Goal: Book appointment/travel/reservation

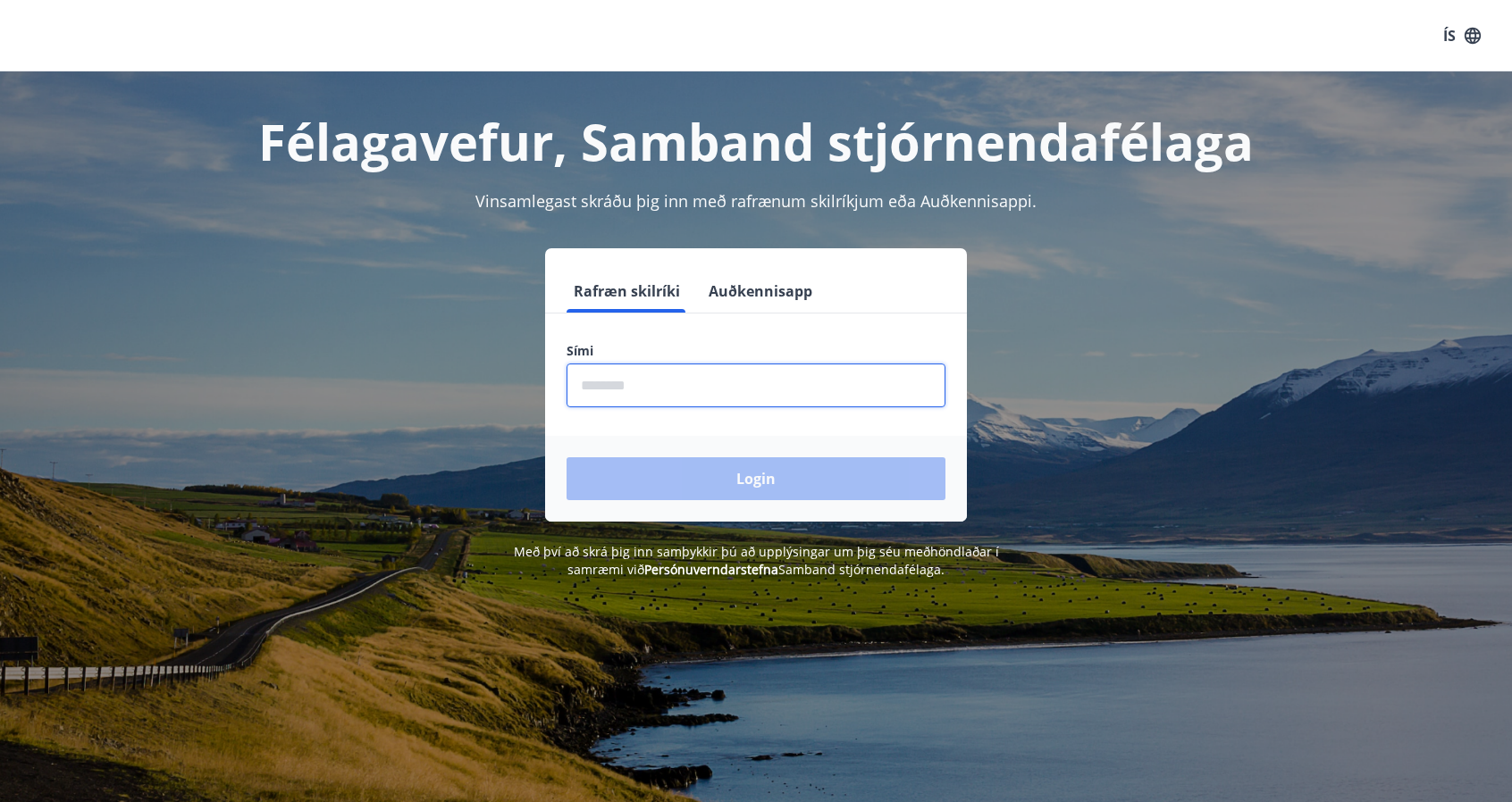
click at [685, 391] on input "phone" at bounding box center [756, 385] width 379 height 44
type input "********"
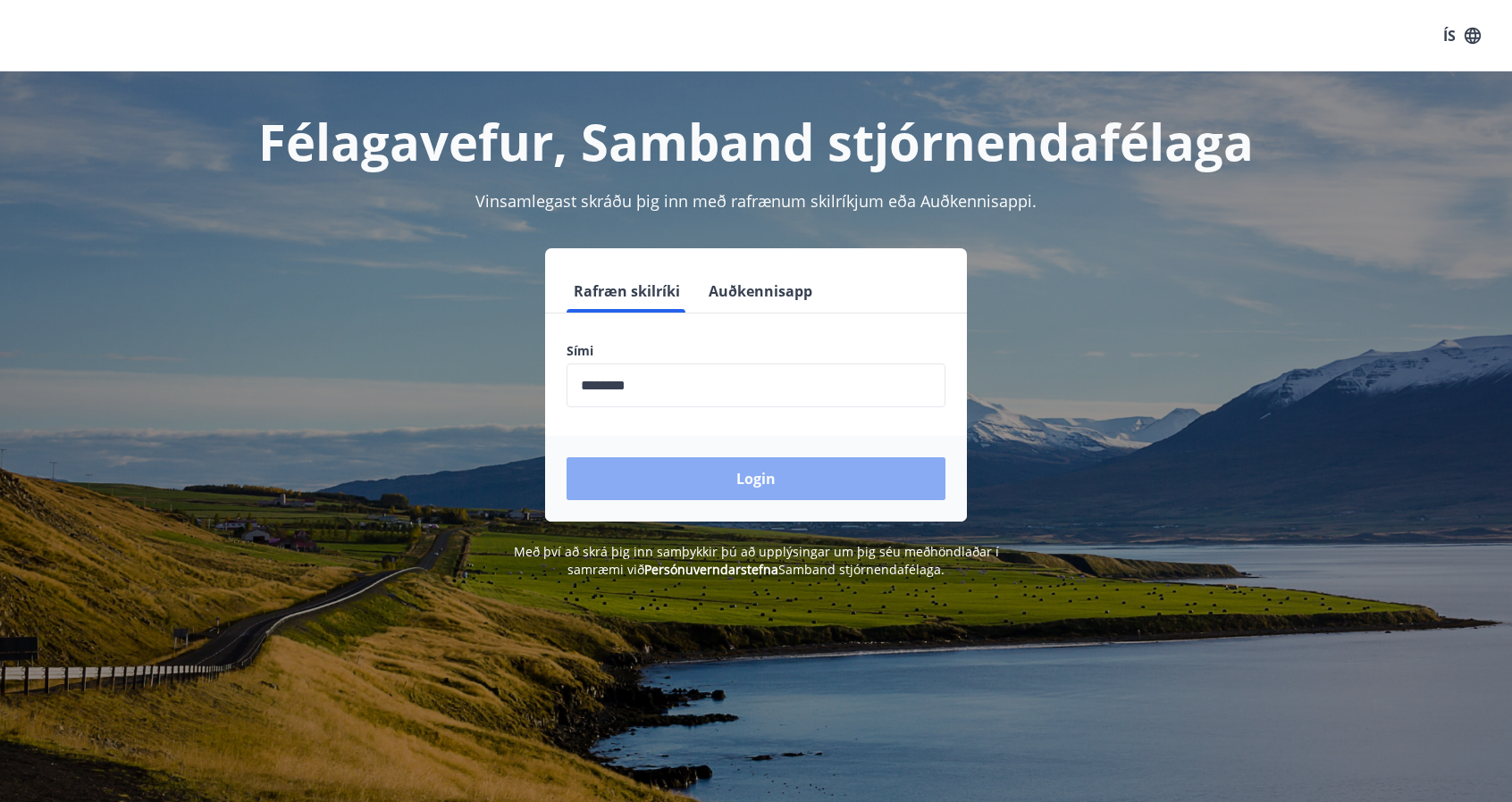
click at [820, 488] on button "Login" at bounding box center [756, 479] width 379 height 43
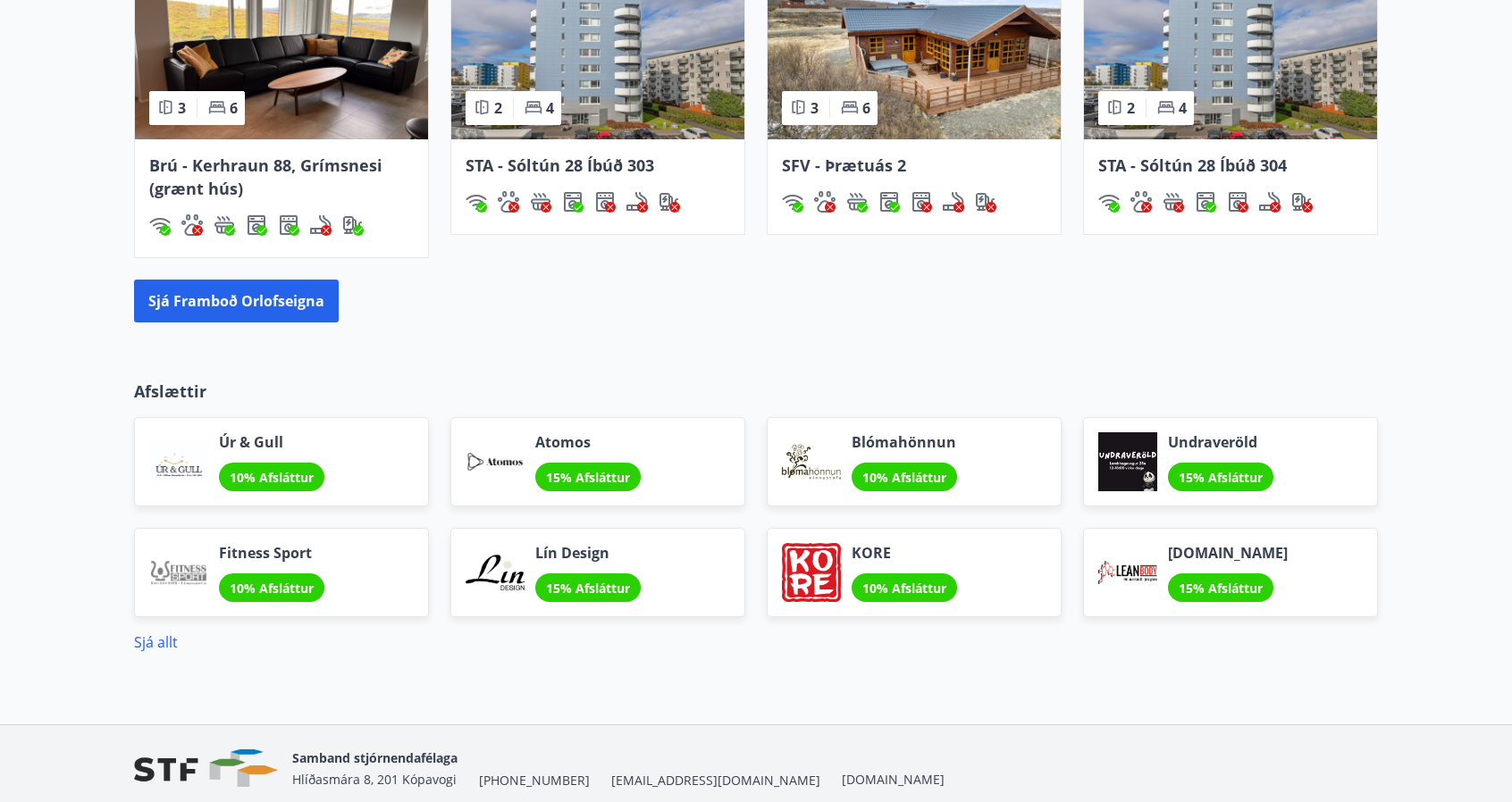
scroll to position [1429, 0]
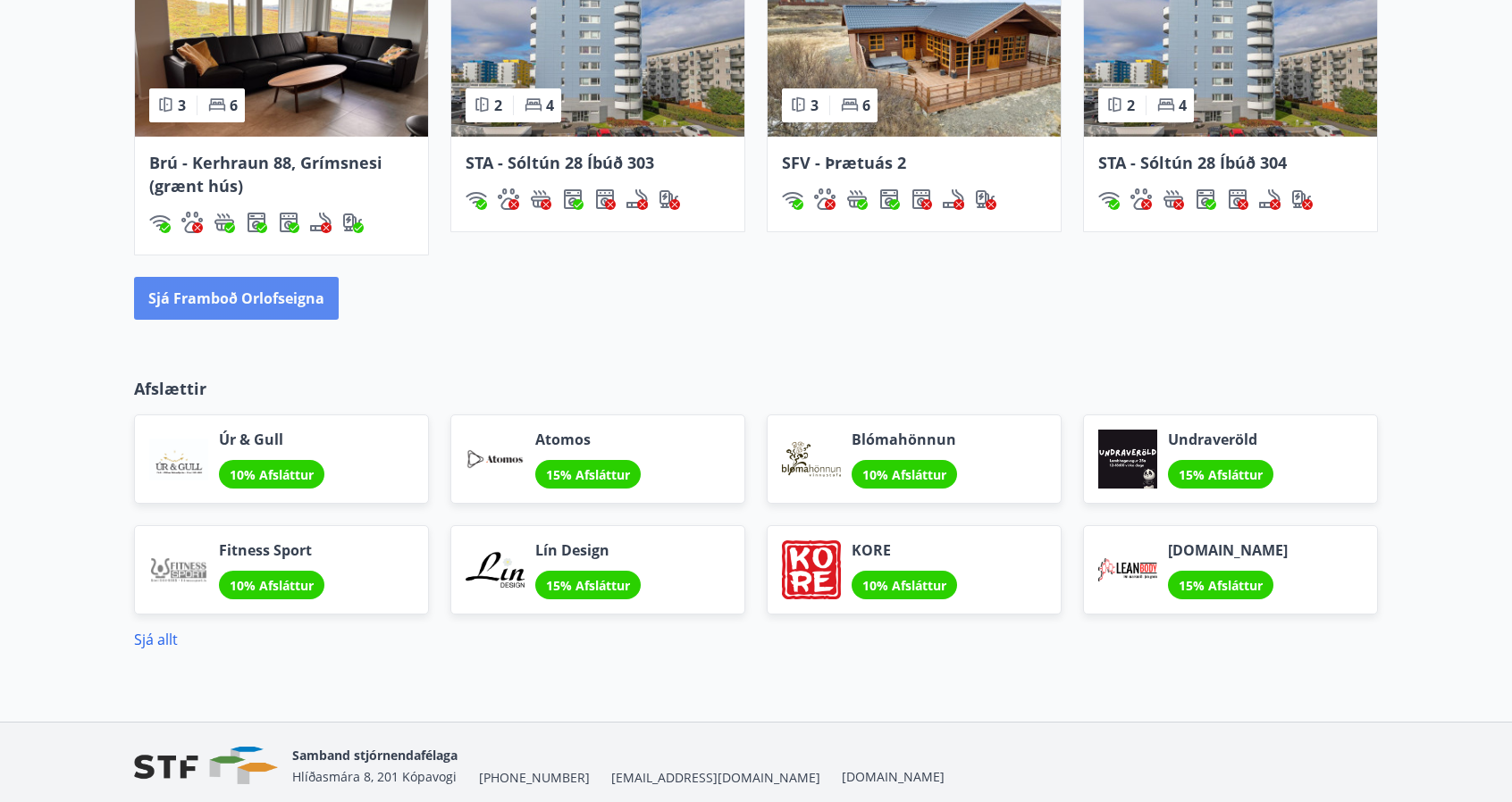
click at [240, 301] on button "Sjá framboð orlofseigna" at bounding box center [236, 298] width 204 height 43
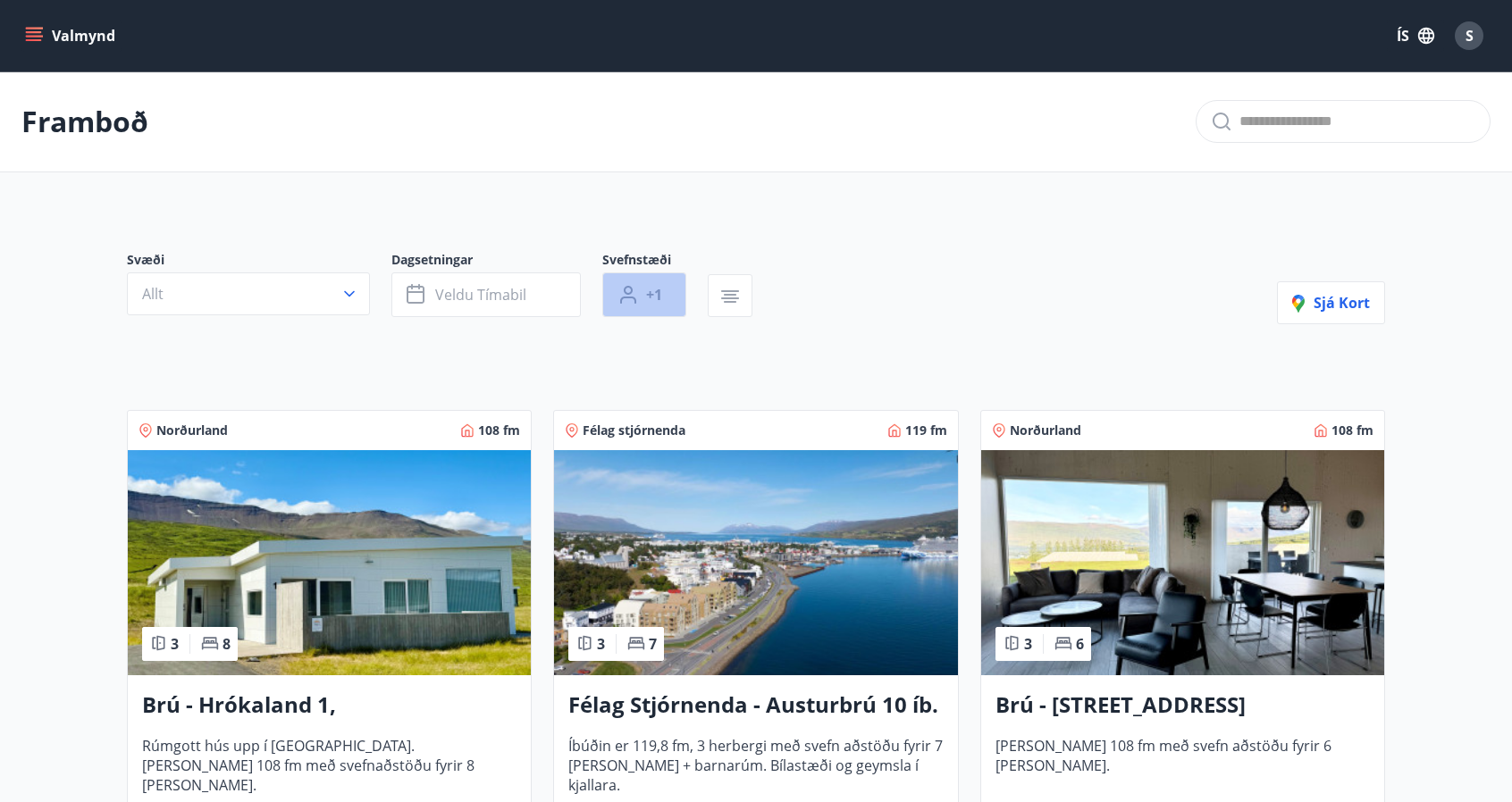
click at [654, 302] on span "+1" at bounding box center [654, 294] width 16 height 19
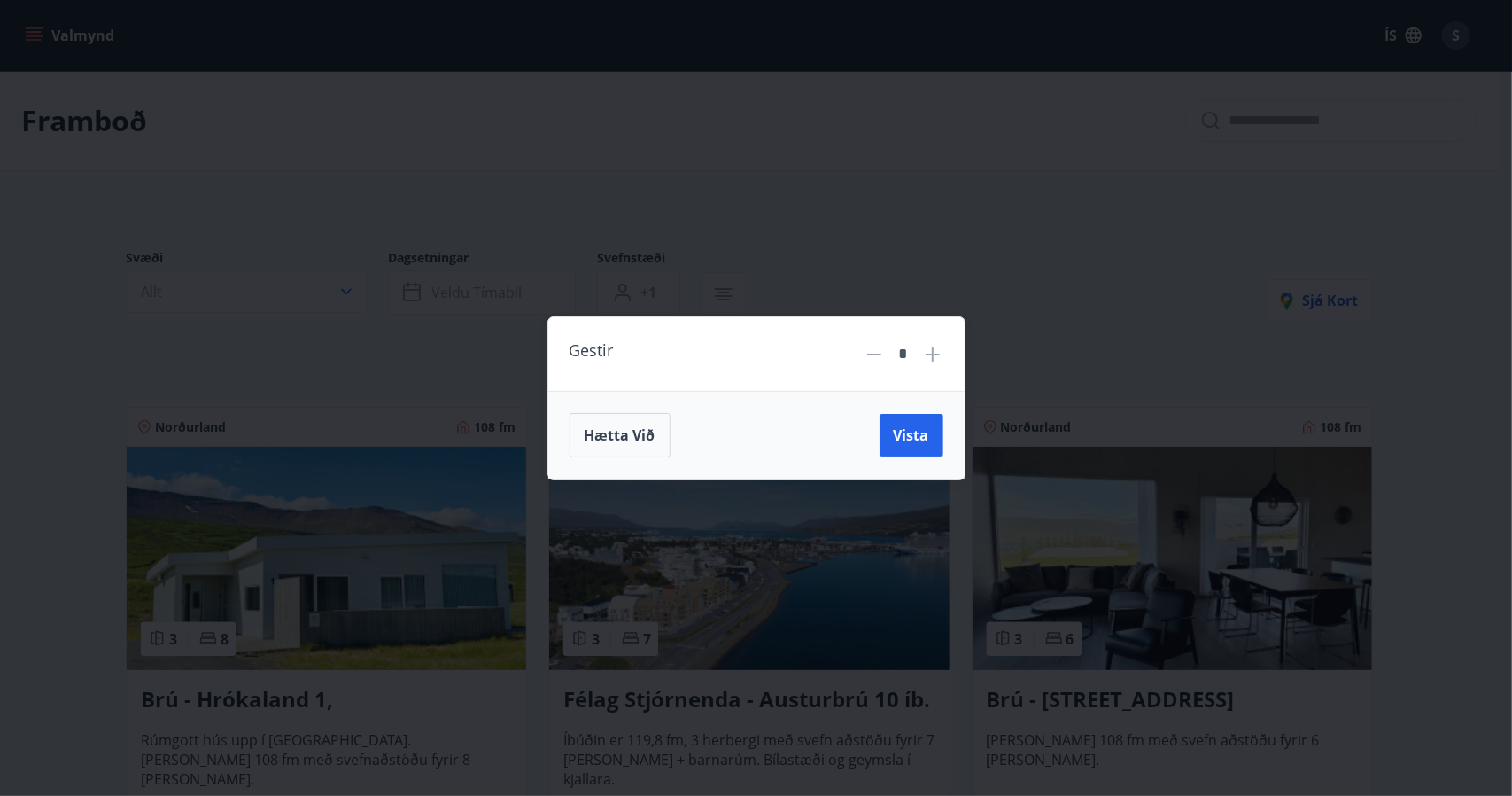
click at [1027, 228] on div "Gestir * Hætta við Vista" at bounding box center [756, 398] width 1512 height 796
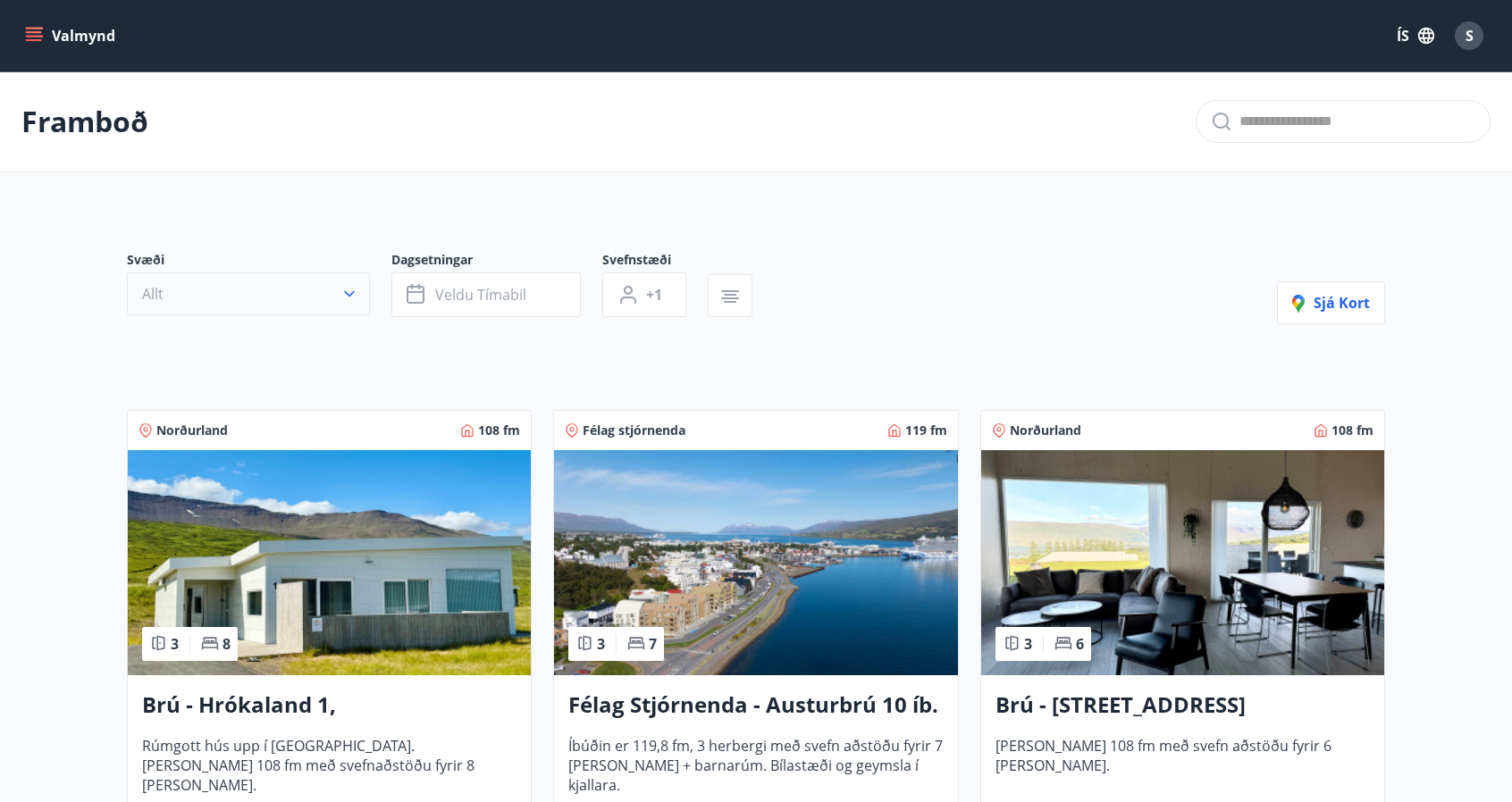
drag, startPoint x: 272, startPoint y: 266, endPoint x: 270, endPoint y: 303, distance: 37.1
click at [276, 270] on span "Svæði" at bounding box center [259, 261] width 265 height 21
click at [270, 303] on button "Allt" at bounding box center [249, 293] width 243 height 43
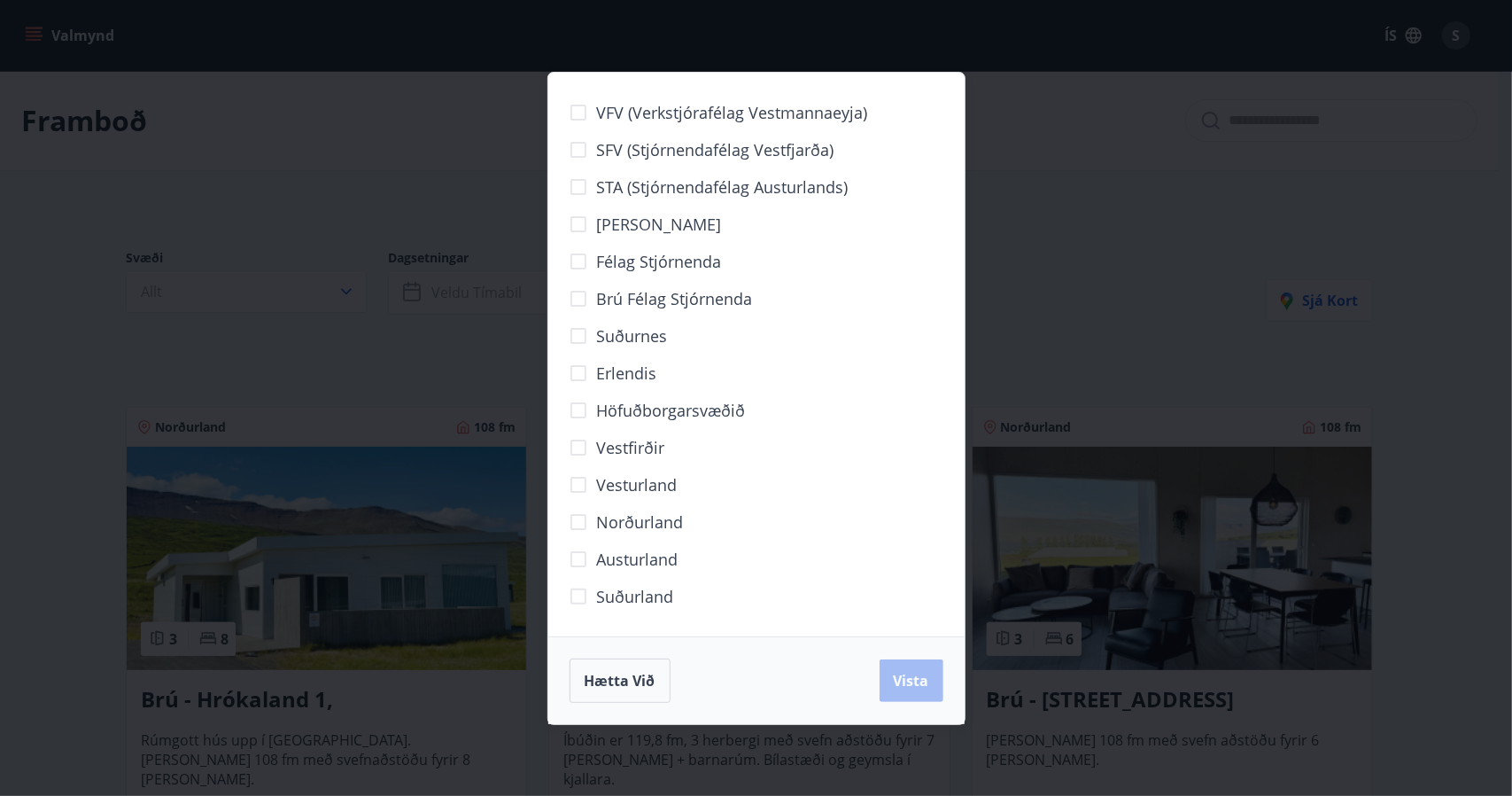
click at [268, 293] on div "VFV (Verkstjórafélag Vestmannaeyja) SFV (Stjórnendafélag Vestfjarða) STA (Stjór…" at bounding box center [756, 398] width 1512 height 796
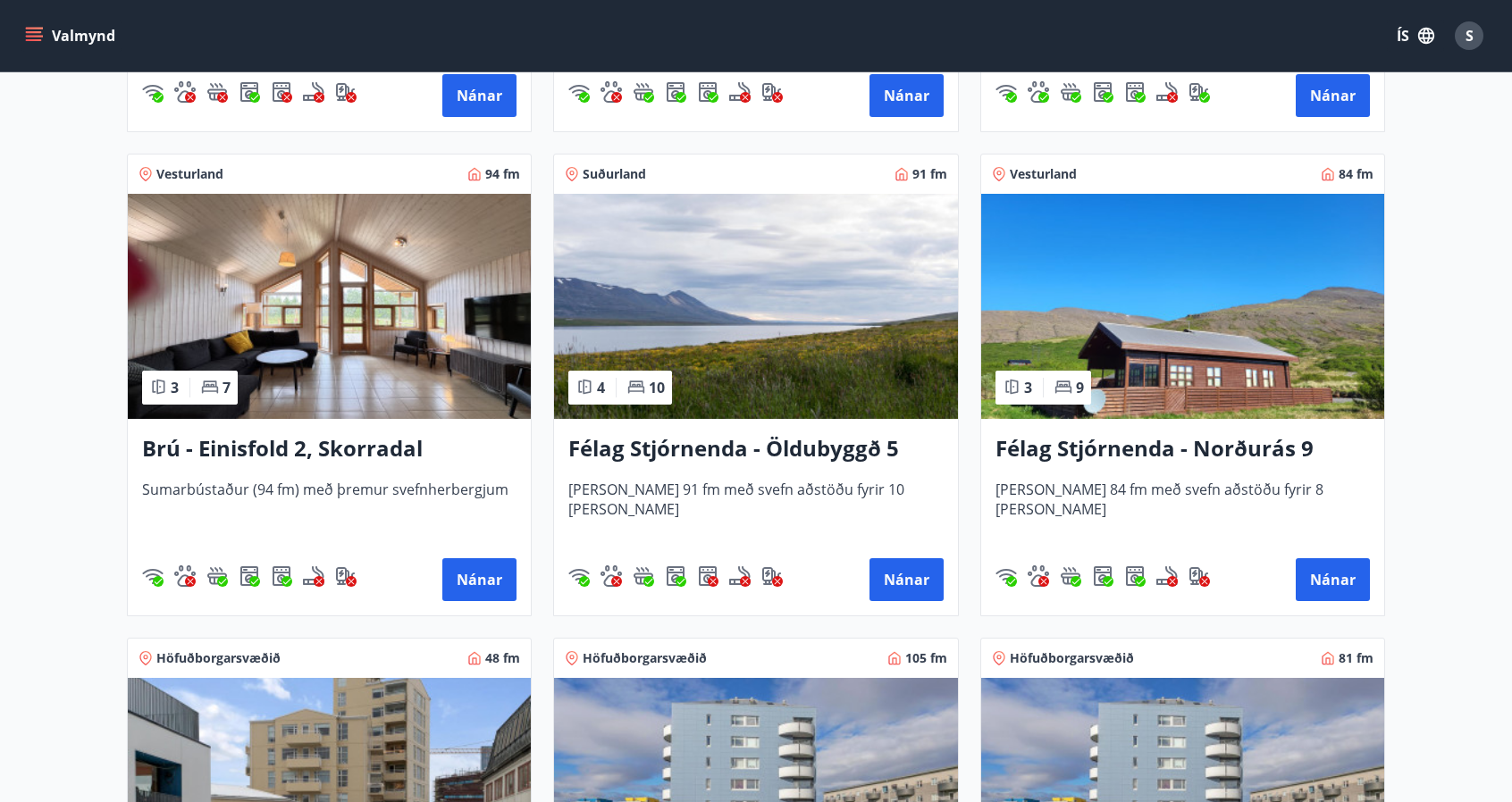
scroll to position [1250, 0]
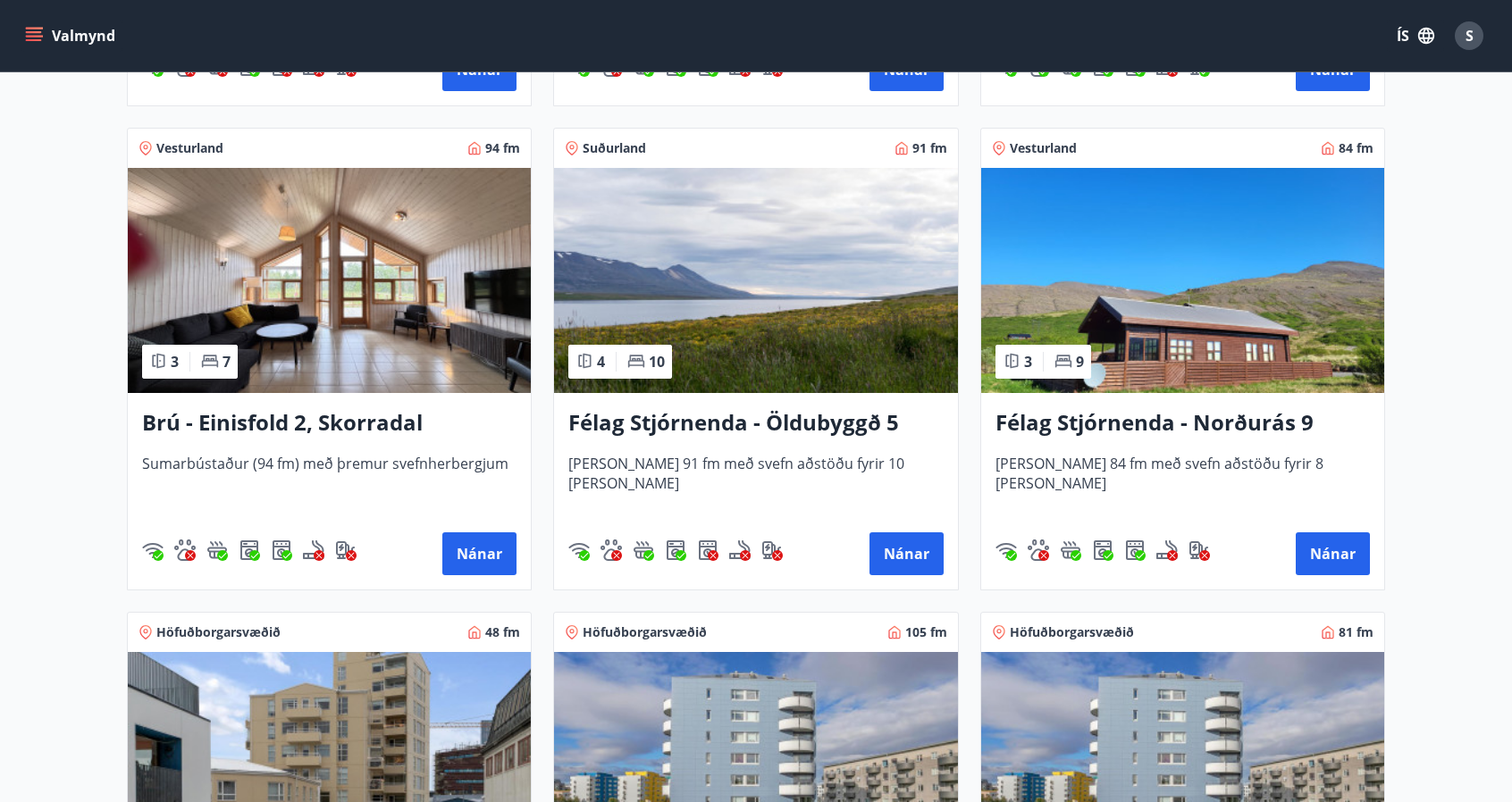
click at [309, 296] on img at bounding box center [330, 280] width 403 height 225
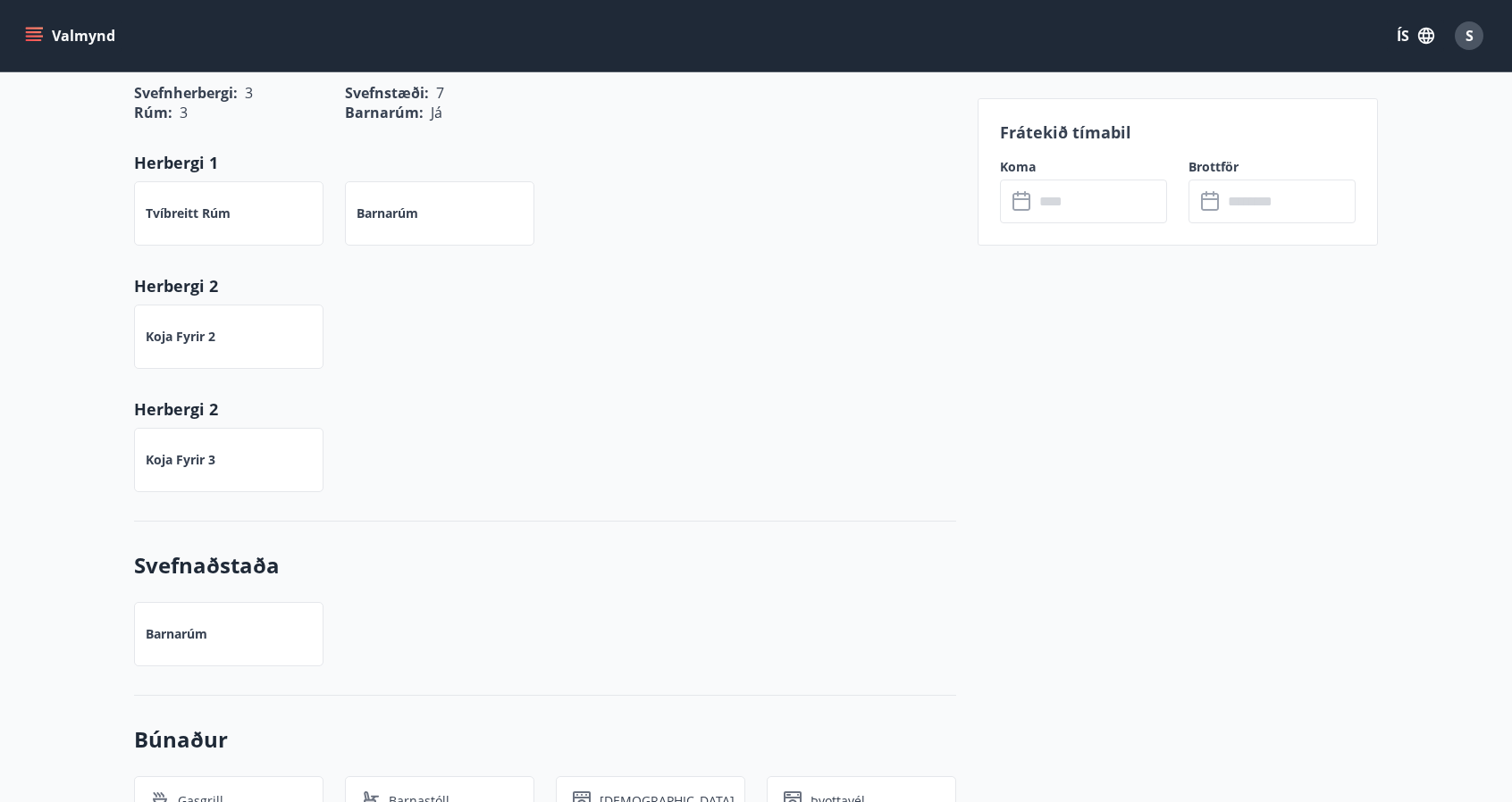
scroll to position [1250, 0]
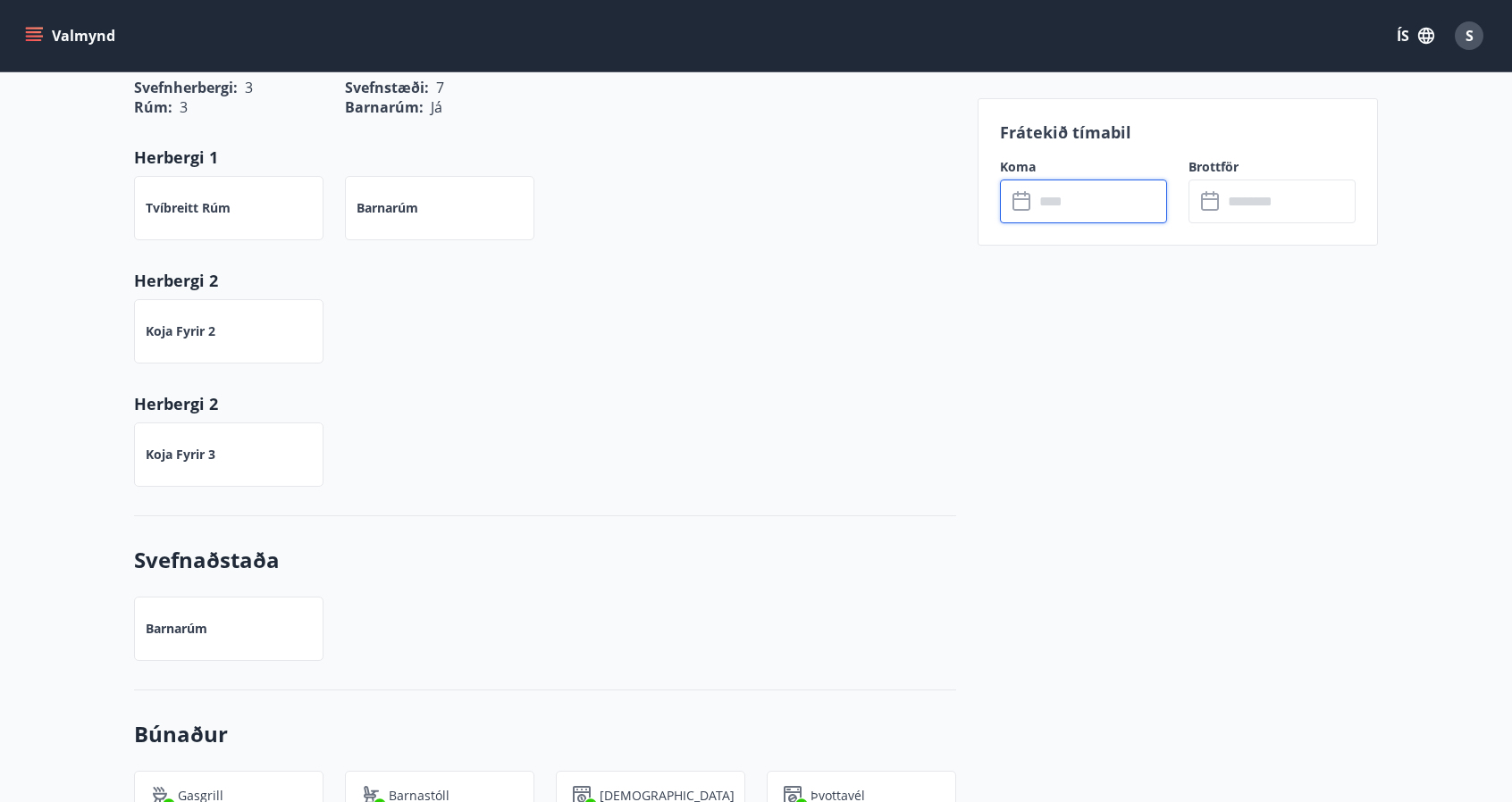
click at [1087, 196] on input "text" at bounding box center [1100, 200] width 133 height 44
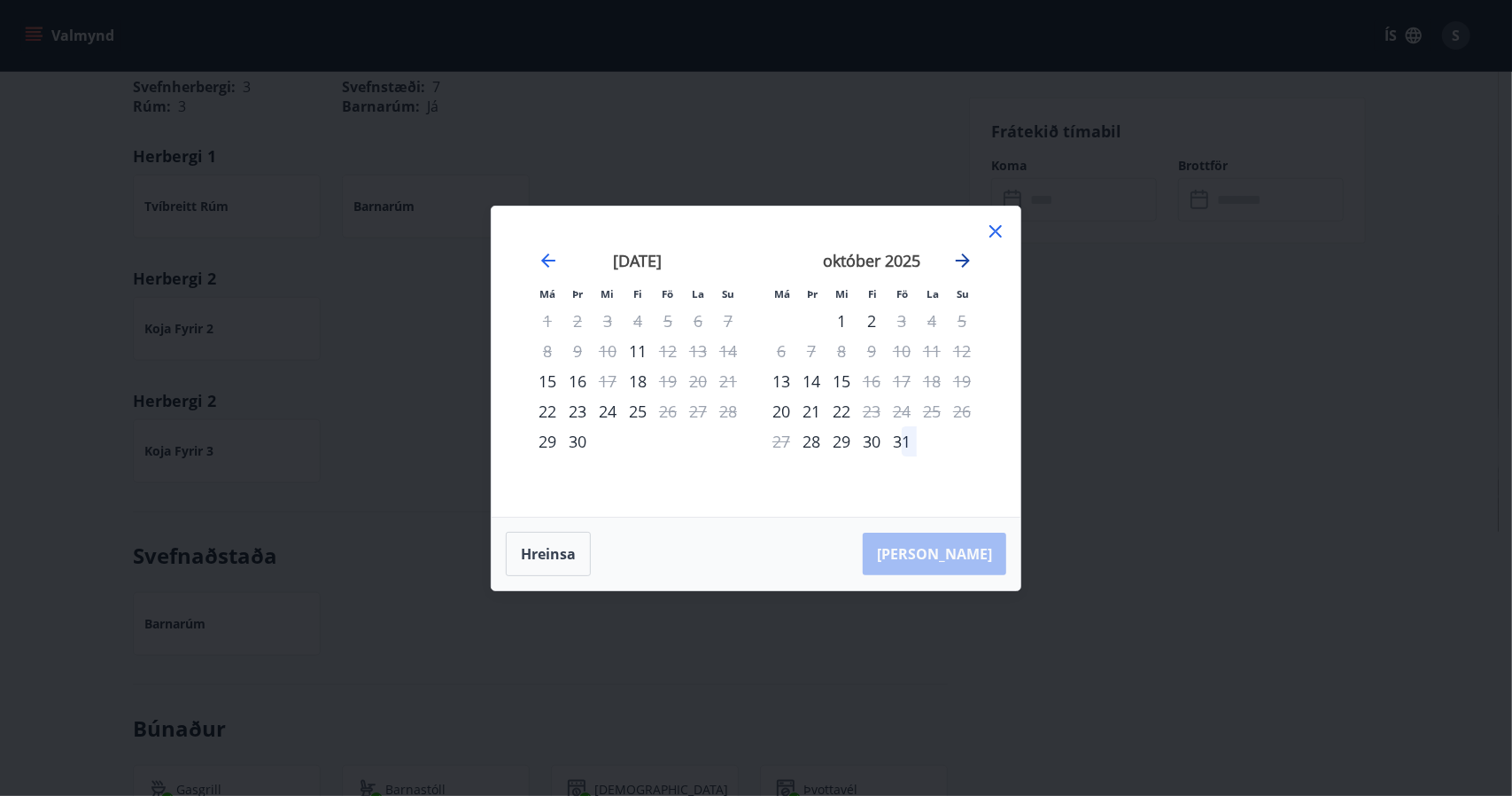
click at [966, 257] on icon "Move forward to switch to the next month." at bounding box center [962, 260] width 14 height 14
click at [971, 259] on icon "Move forward to switch to the next month." at bounding box center [962, 260] width 21 height 21
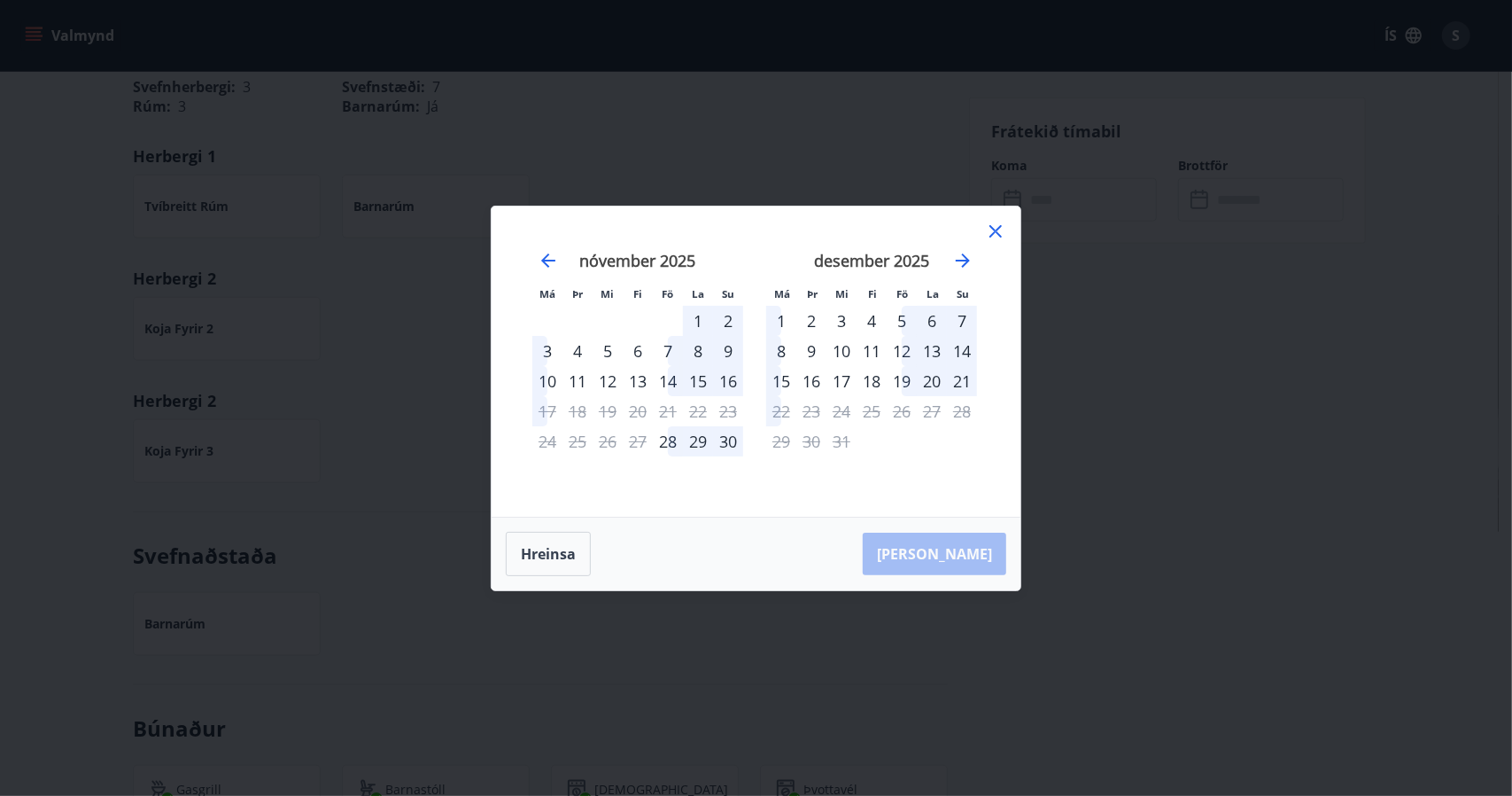
click at [996, 222] on icon at bounding box center [995, 231] width 21 height 21
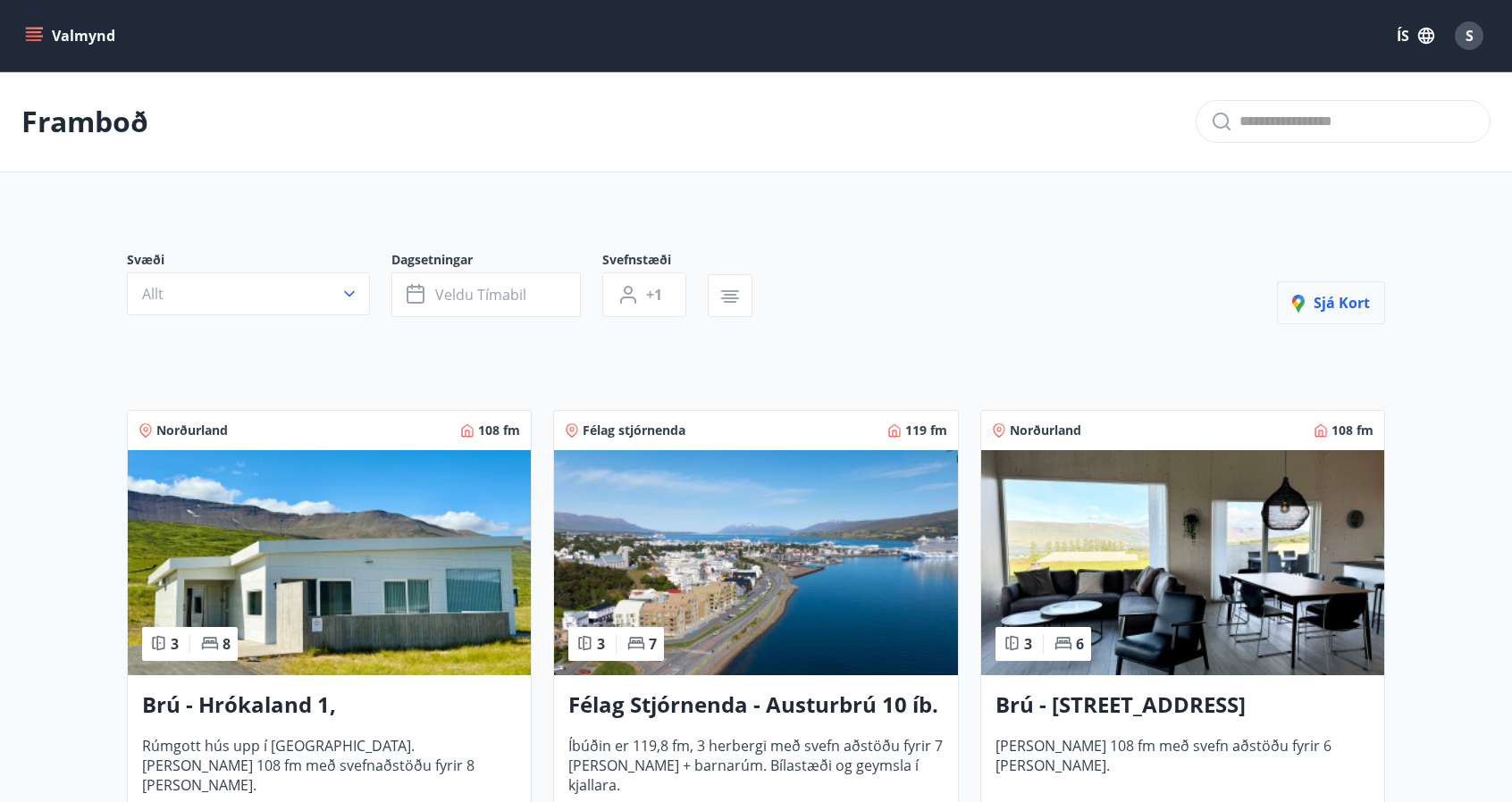
click at [1310, 299] on icon "button" at bounding box center [1302, 304] width 21 height 21
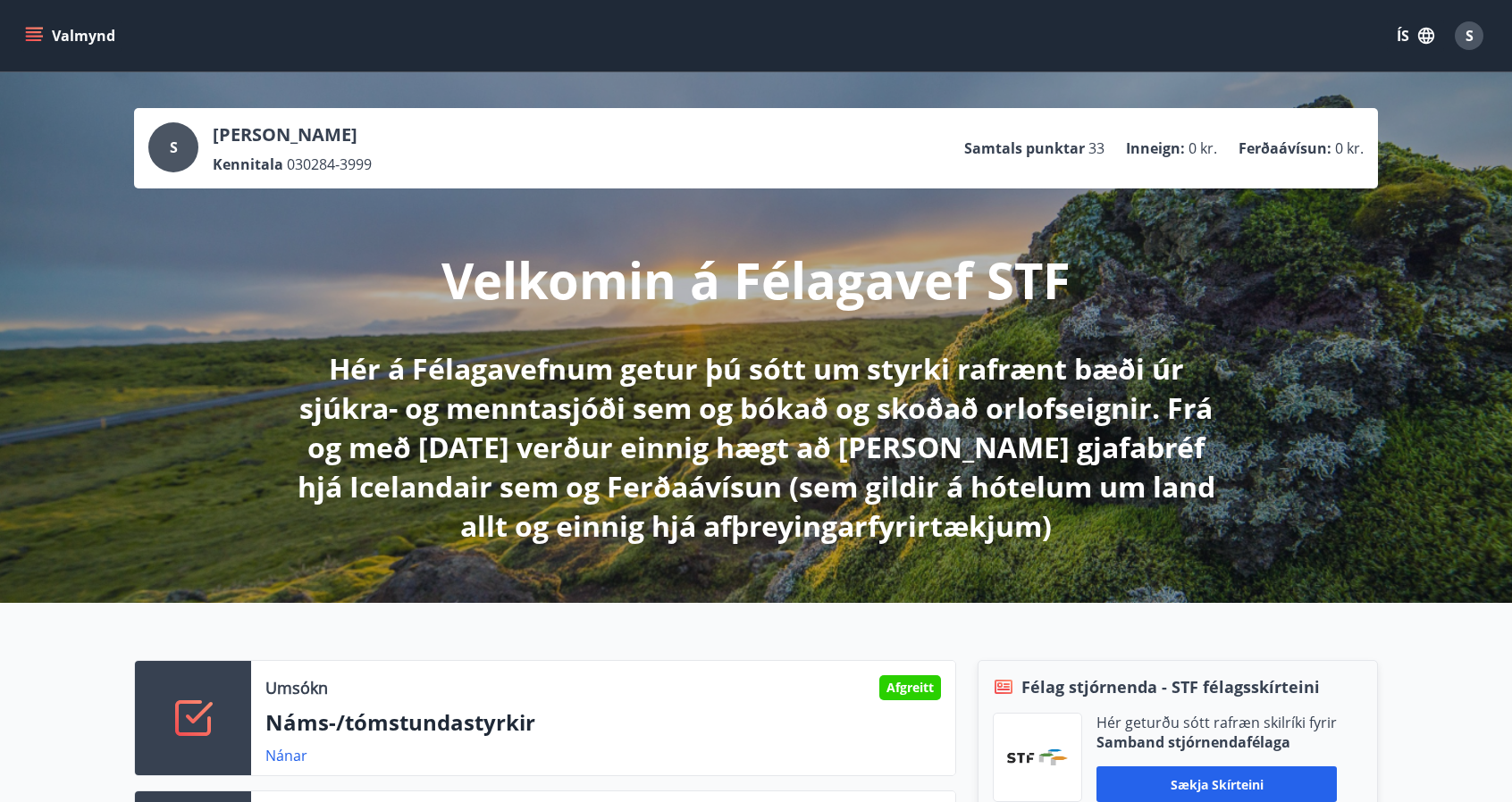
click at [1427, 38] on icon "button" at bounding box center [1426, 35] width 16 height 16
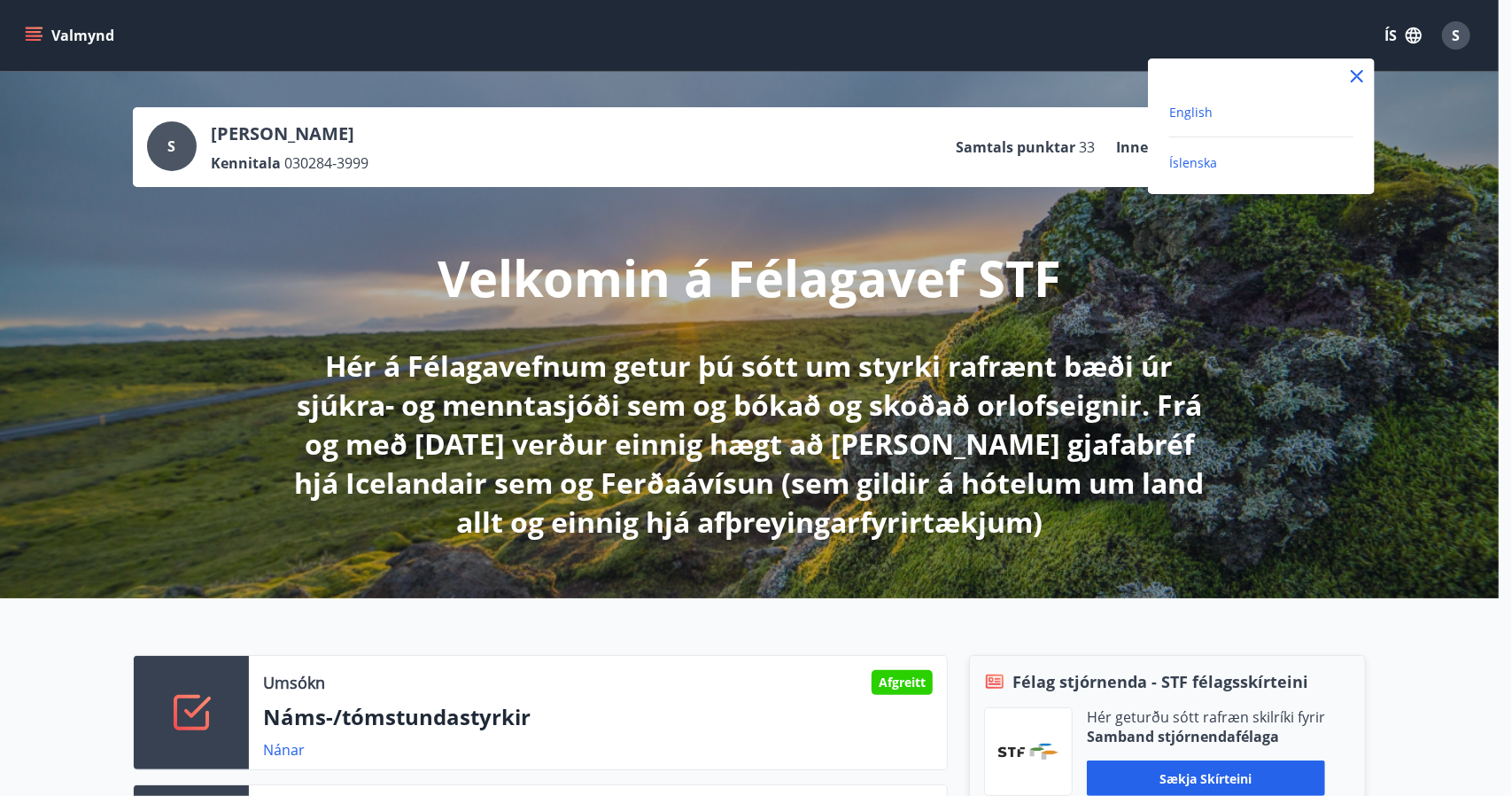
click at [1200, 107] on span "English" at bounding box center [1191, 112] width 43 height 17
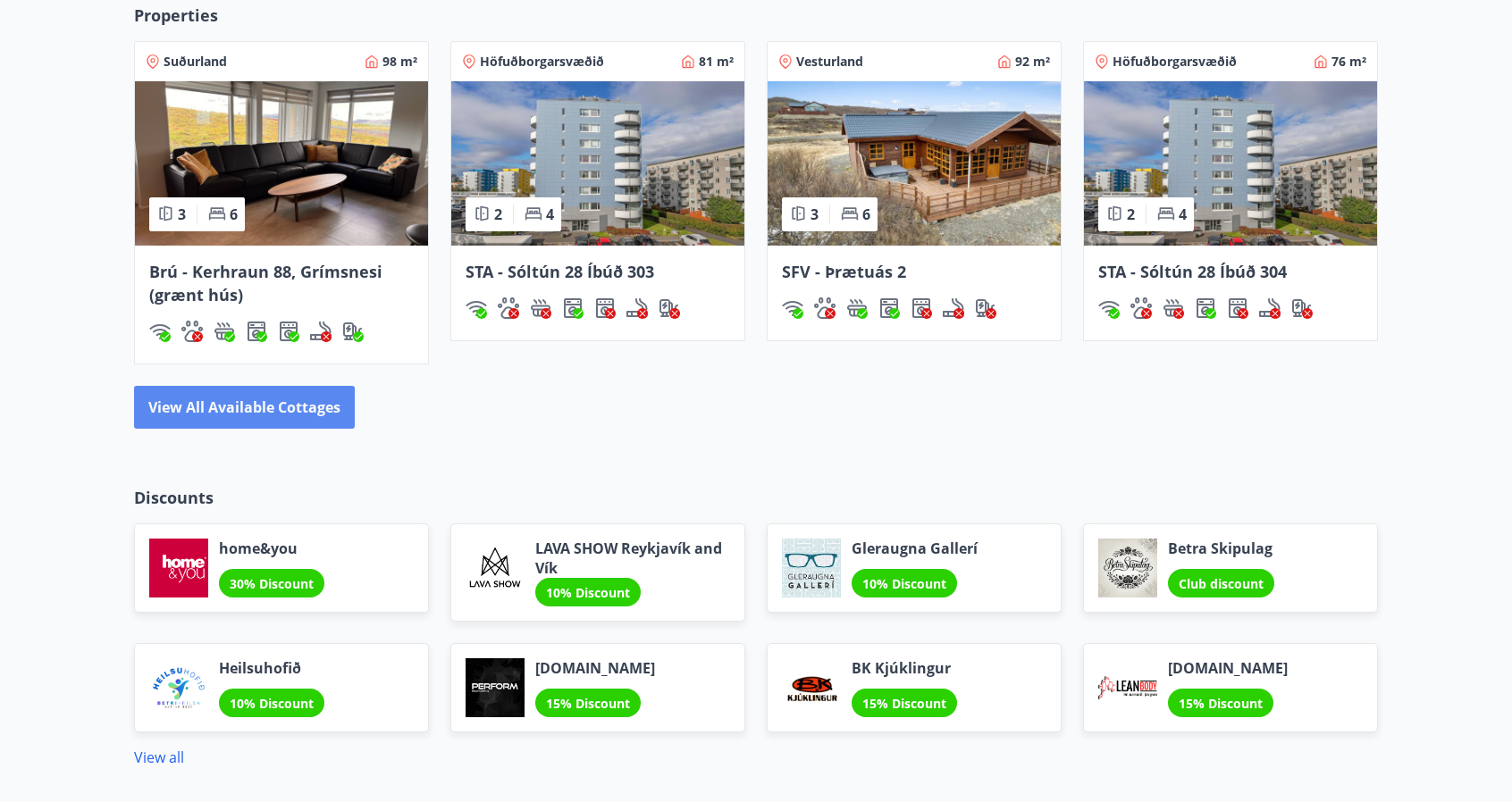
scroll to position [1250, 0]
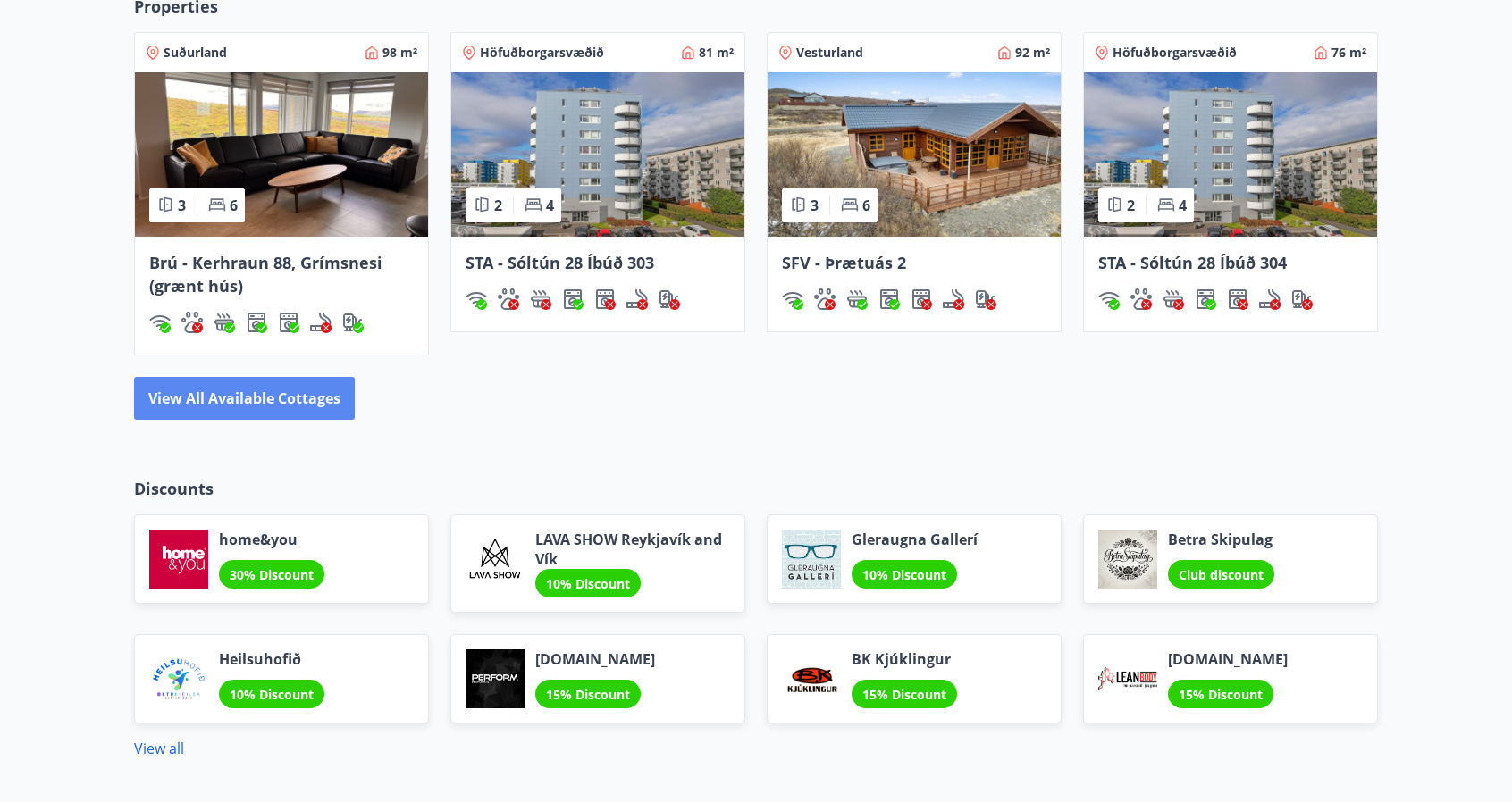
click at [286, 396] on button "View all available cottages" at bounding box center [244, 398] width 221 height 43
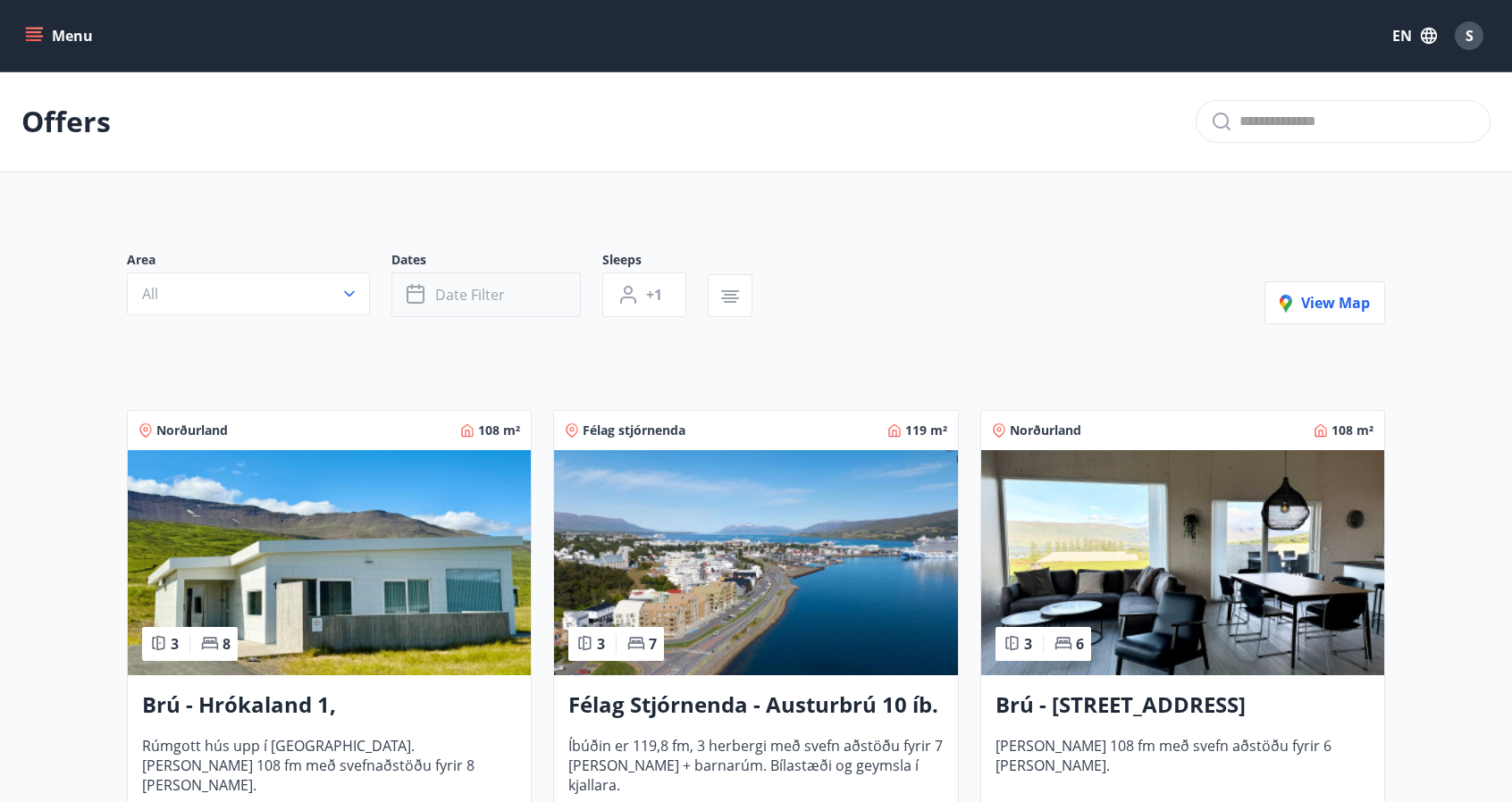
click at [482, 298] on span "Date filter" at bounding box center [469, 294] width 70 height 19
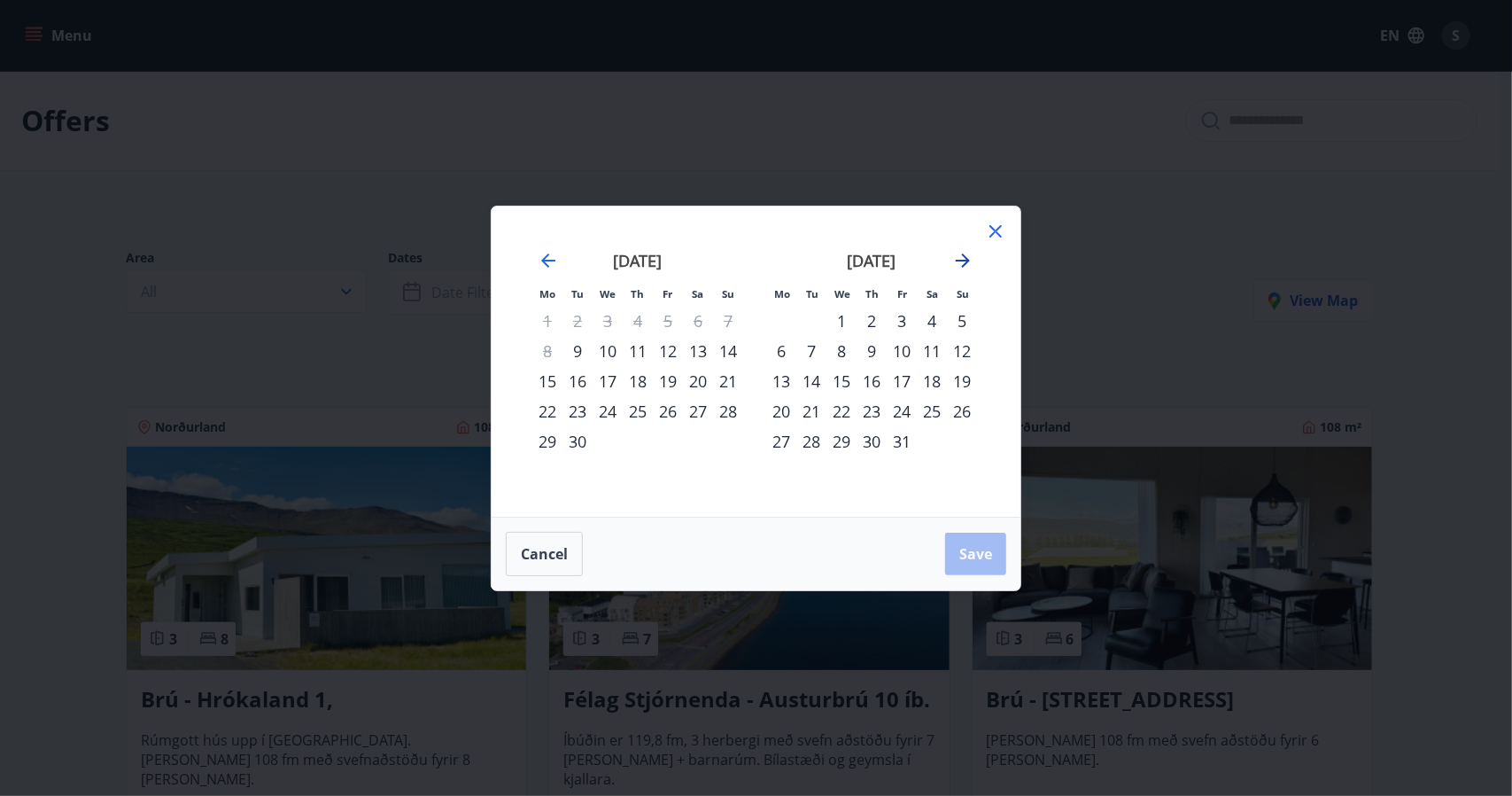
click at [965, 254] on icon "Move forward to switch to the next month." at bounding box center [962, 260] width 21 height 21
click at [962, 257] on icon "Move forward to switch to the next month." at bounding box center [962, 260] width 21 height 21
click at [781, 406] on div "22" at bounding box center [781, 411] width 30 height 30
click at [969, 409] on div "28" at bounding box center [961, 411] width 30 height 30
click at [983, 554] on span "Save" at bounding box center [976, 554] width 33 height 19
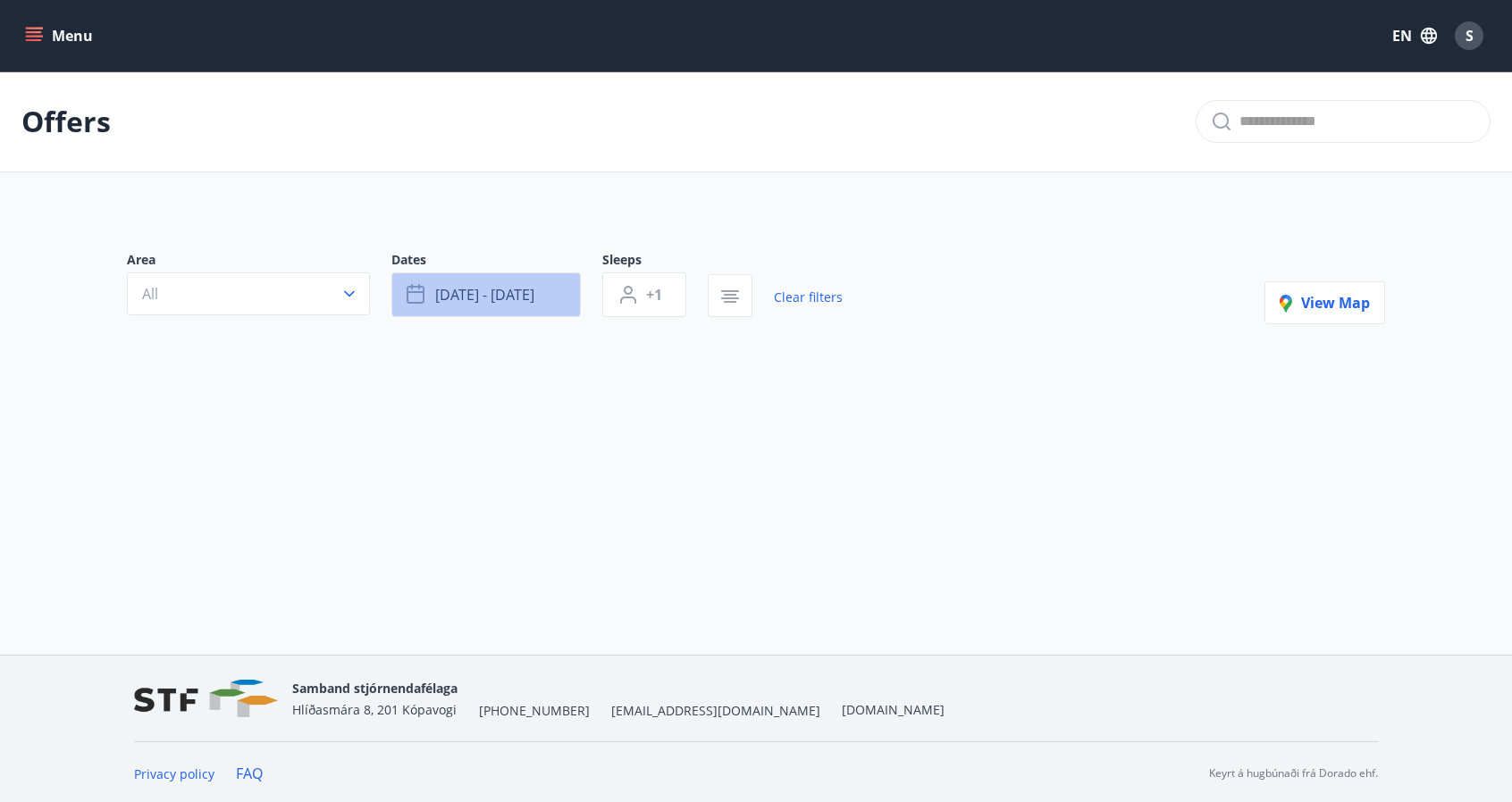
click at [527, 301] on span "[DATE] - [DATE]" at bounding box center [484, 294] width 99 height 19
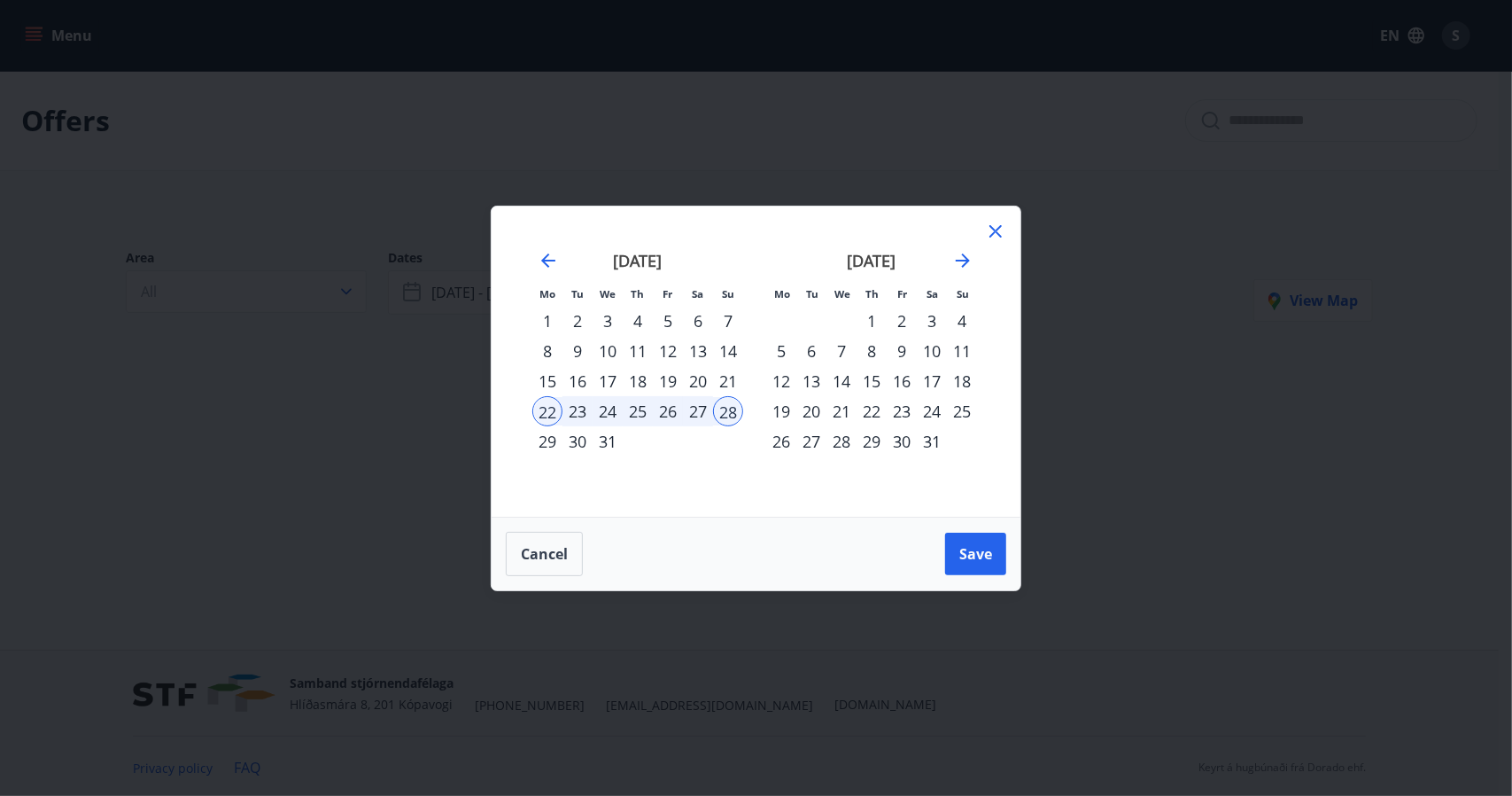
click at [694, 409] on div "27" at bounding box center [698, 411] width 30 height 30
click at [551, 406] on div "22" at bounding box center [547, 411] width 30 height 30
click at [697, 410] on div "27" at bounding box center [698, 411] width 30 height 30
click at [965, 543] on button "Save" at bounding box center [975, 554] width 61 height 42
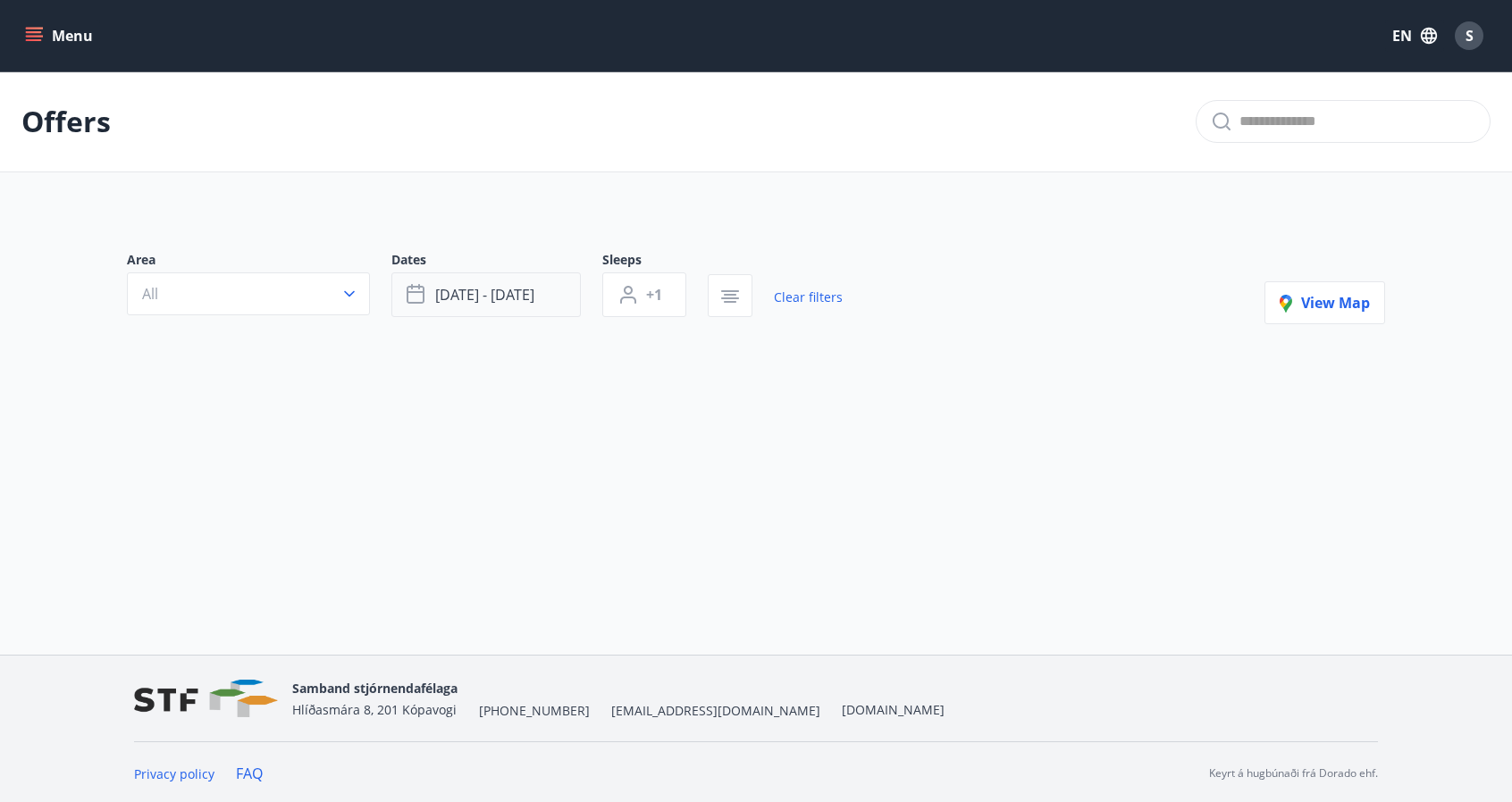
click at [498, 298] on span "[DATE] - [DATE]" at bounding box center [484, 294] width 99 height 19
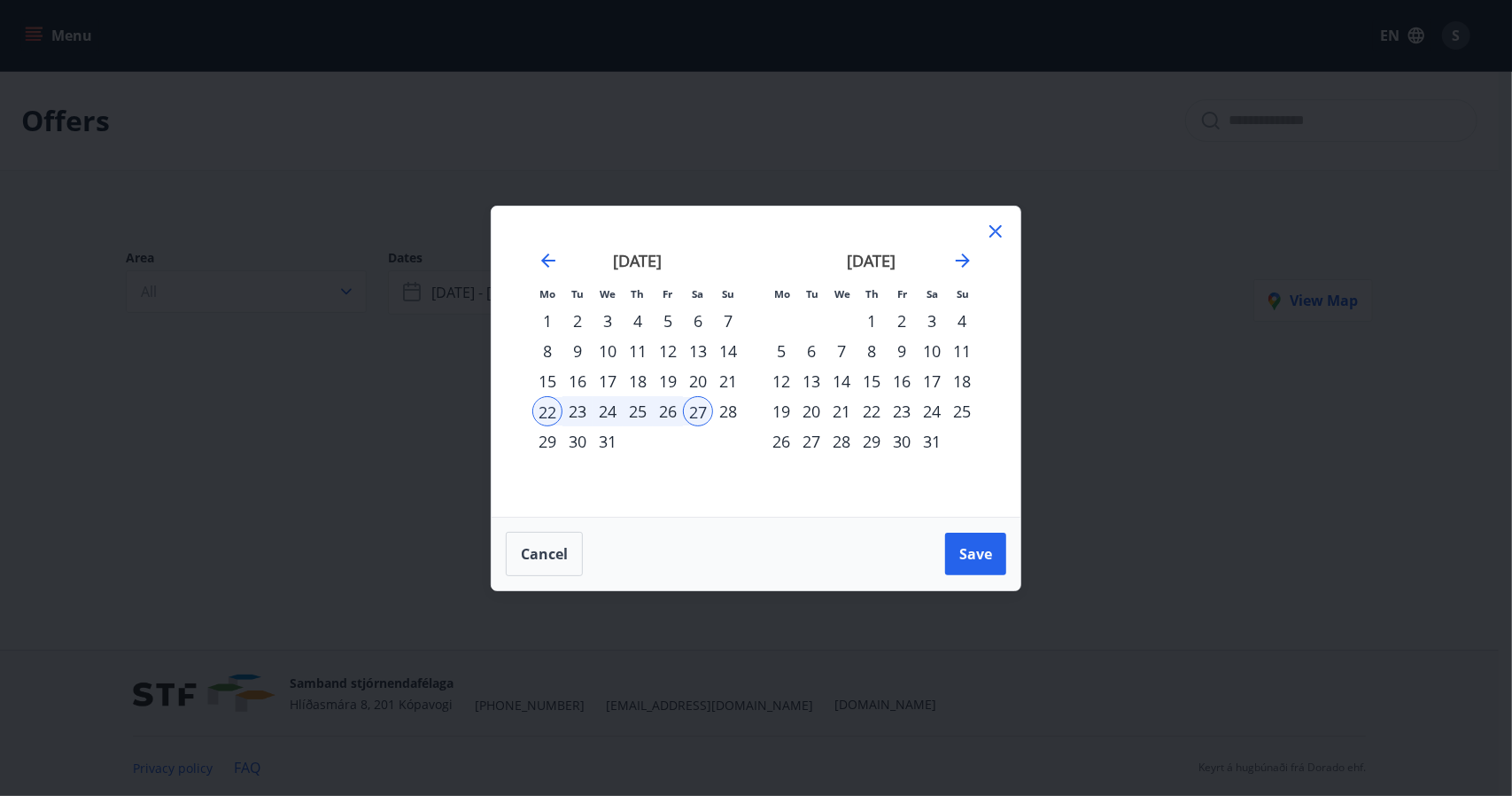
click at [550, 412] on div "22" at bounding box center [547, 411] width 30 height 30
click at [546, 412] on div "22" at bounding box center [547, 411] width 30 height 30
click at [704, 414] on div "27" at bounding box center [698, 411] width 30 height 30
click at [537, 410] on div "22" at bounding box center [547, 411] width 30 height 30
drag, startPoint x: 557, startPoint y: 409, endPoint x: 655, endPoint y: 462, distance: 111.4
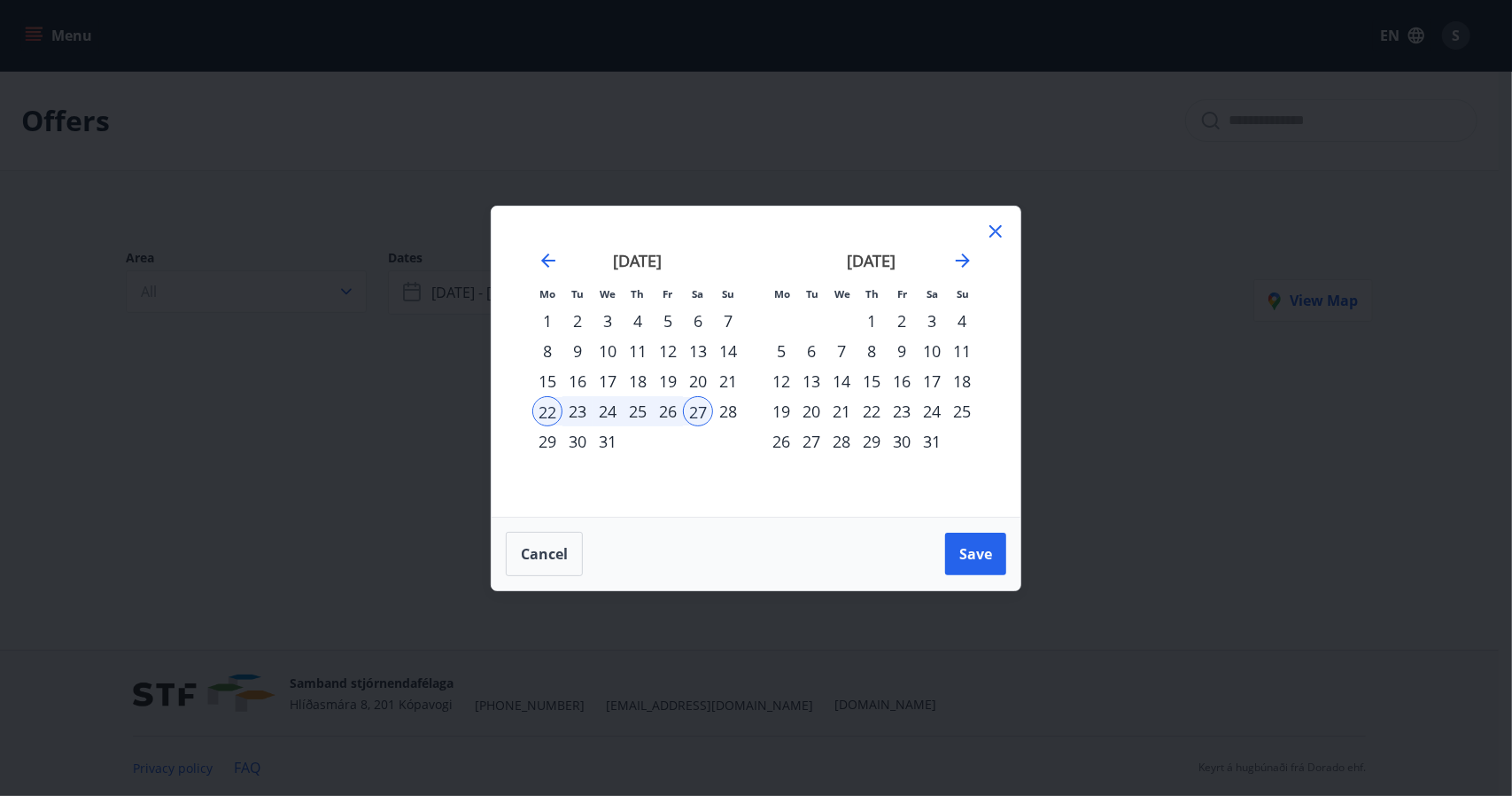
click at [558, 410] on div "22" at bounding box center [547, 411] width 30 height 30
click at [660, 466] on div "[DATE] 1 2 3 4 5 6 7 8 9 10 11 12 13 14 15 16 17 18 19 20 21 22 23 24 25 26 27 …" at bounding box center [638, 373] width 234 height 291
click at [719, 415] on div "28" at bounding box center [727, 411] width 30 height 30
click at [721, 380] on div "21" at bounding box center [727, 380] width 30 height 30
click at [607, 444] on div "31" at bounding box center [608, 441] width 30 height 30
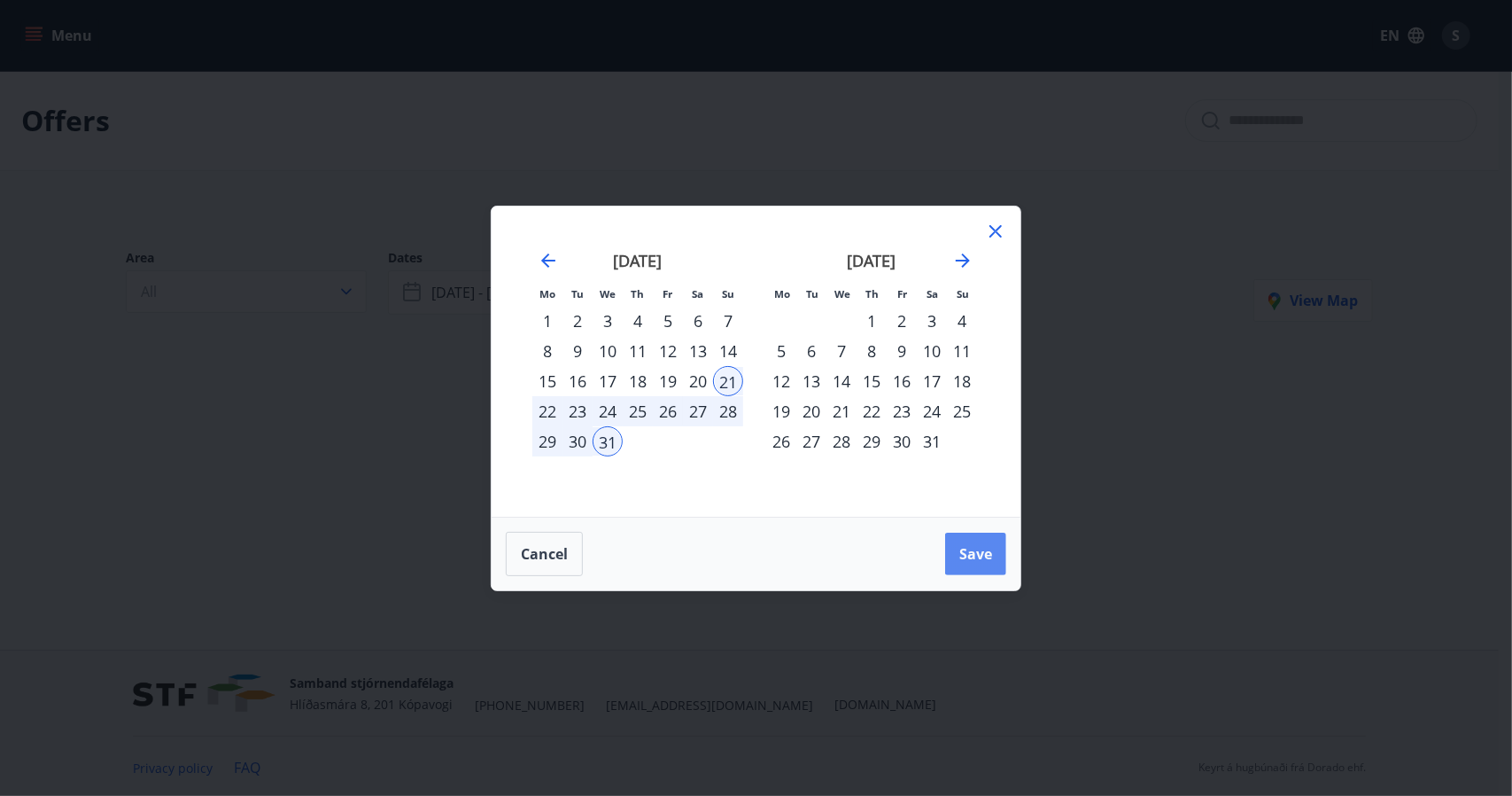
click at [982, 540] on button "Save" at bounding box center [975, 554] width 61 height 42
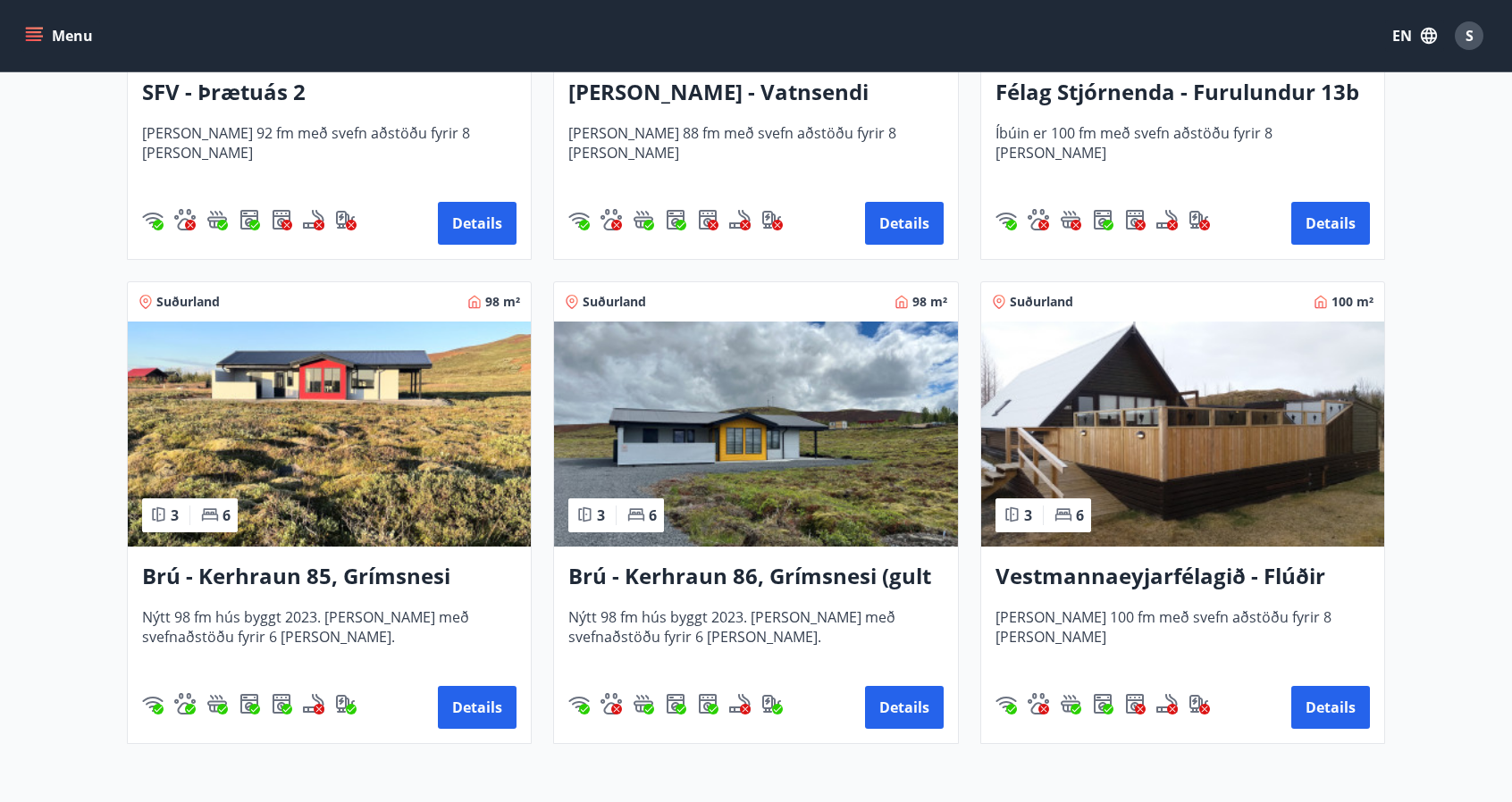
scroll to position [2062, 0]
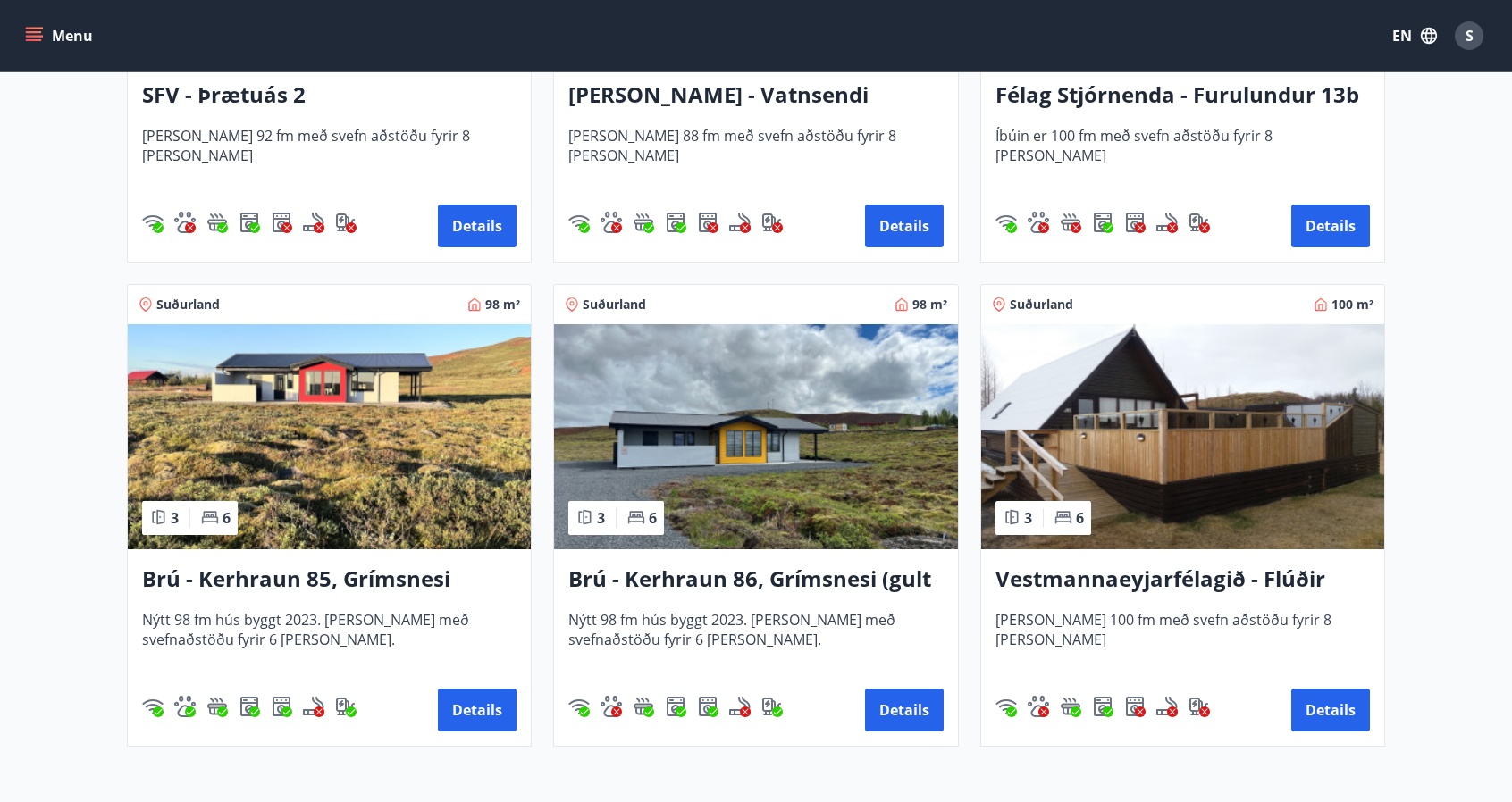
click at [400, 476] on img at bounding box center [330, 436] width 403 height 225
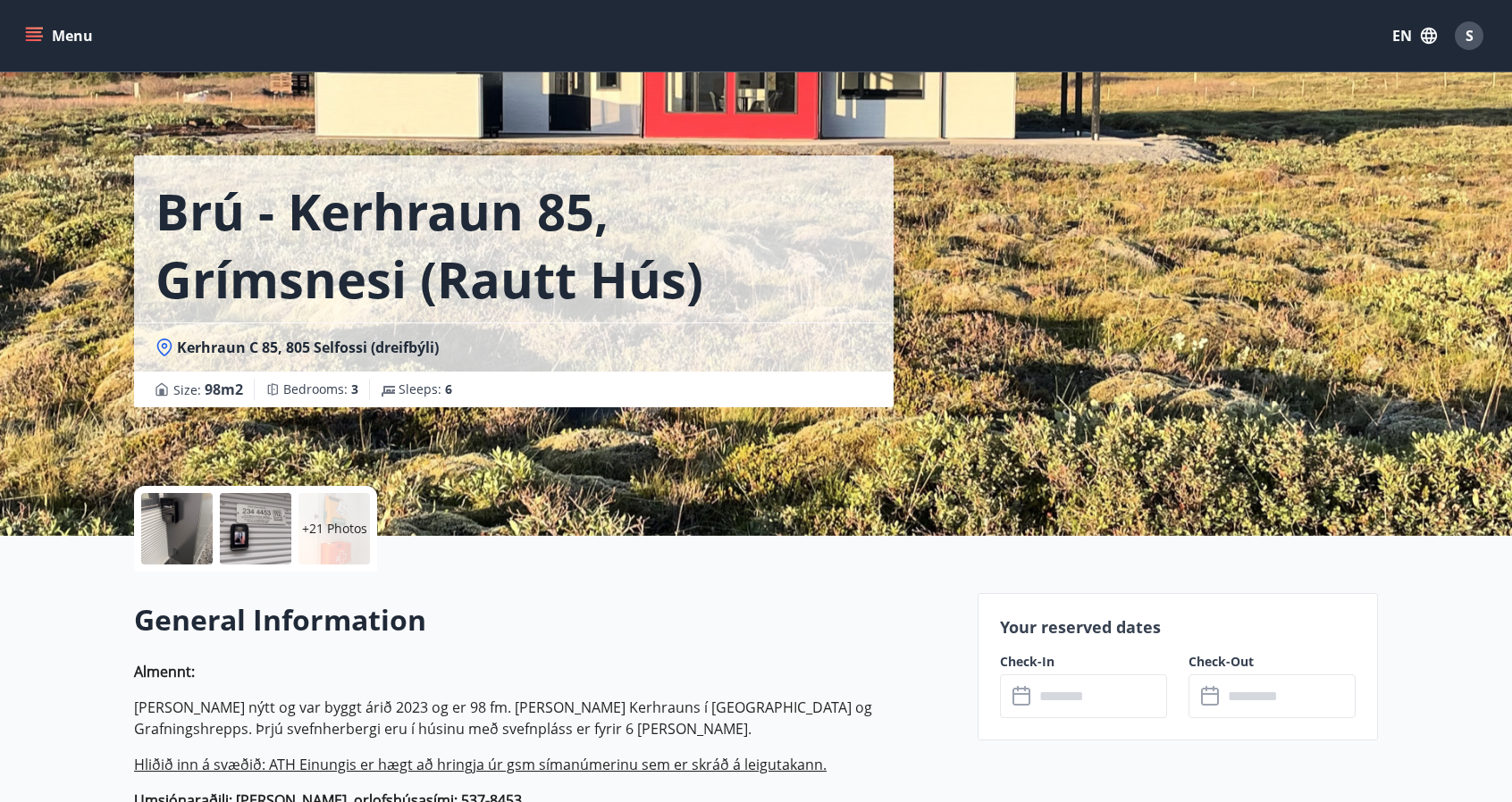
click at [1045, 687] on input "text" at bounding box center [1100, 695] width 133 height 44
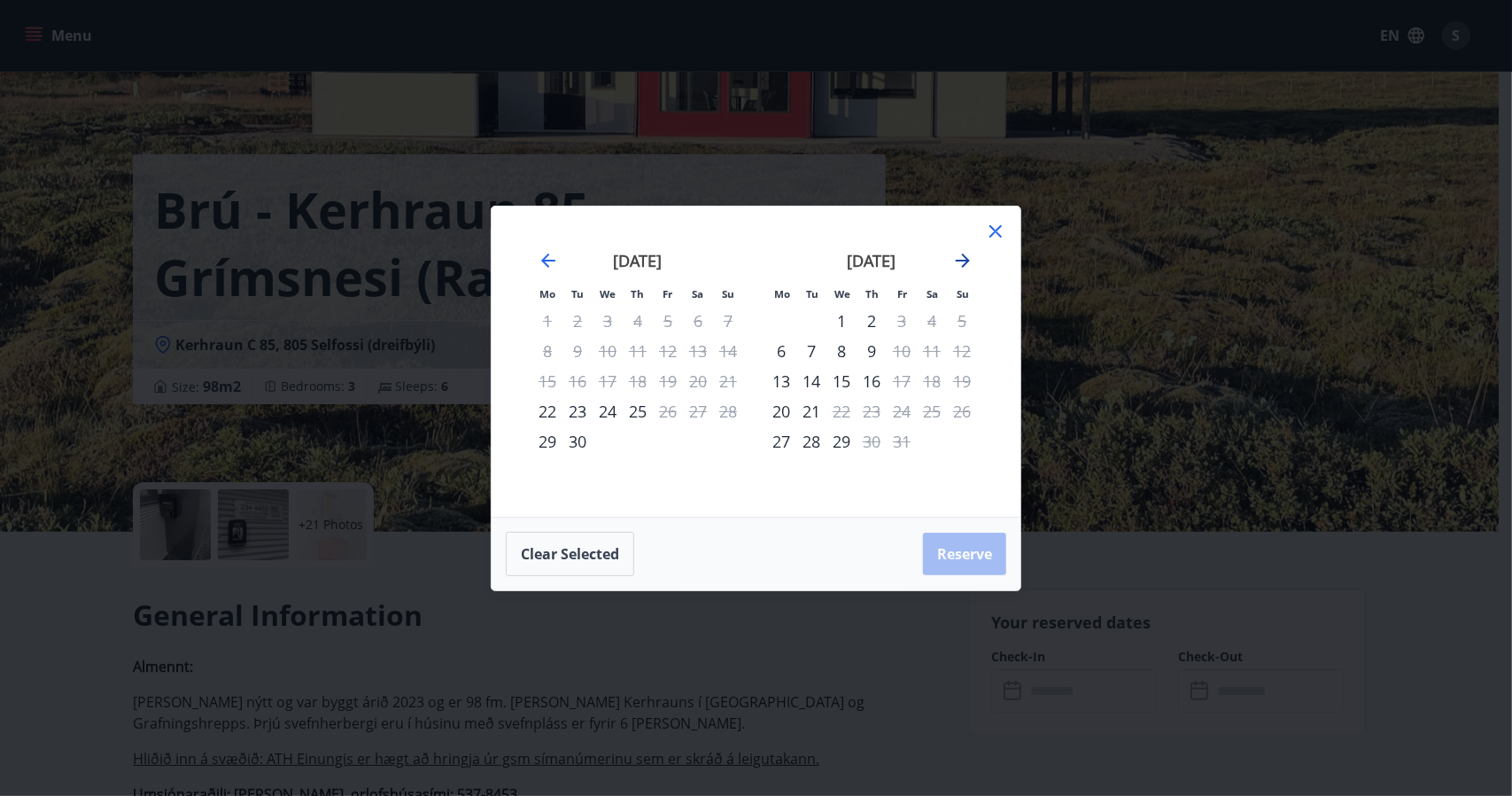
click at [966, 264] on icon "Move forward to switch to the next month." at bounding box center [962, 260] width 14 height 14
click at [966, 260] on icon "Move forward to switch to the next month." at bounding box center [962, 260] width 14 height 14
click at [992, 235] on icon at bounding box center [995, 230] width 12 height 12
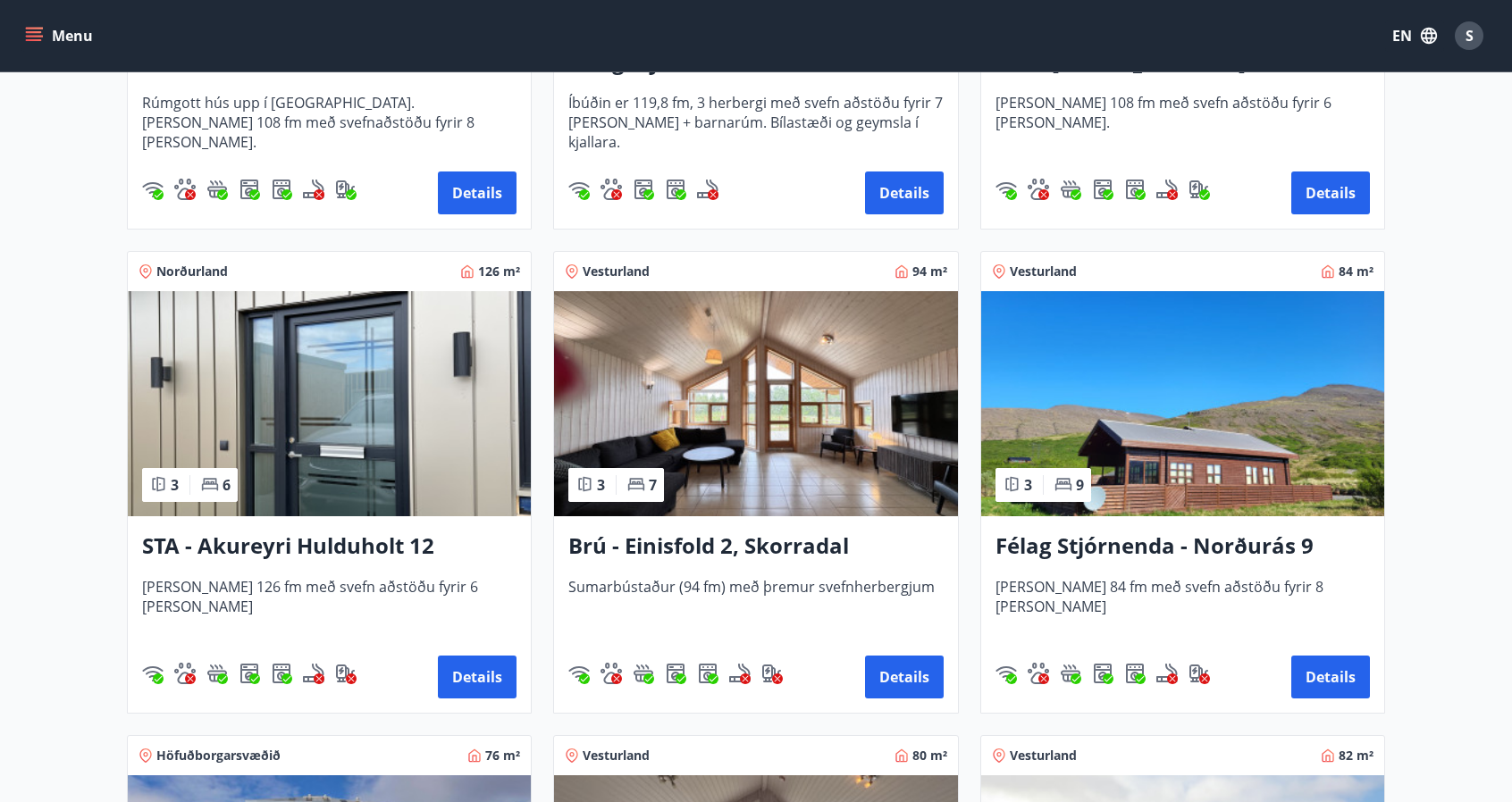
scroll to position [715, 0]
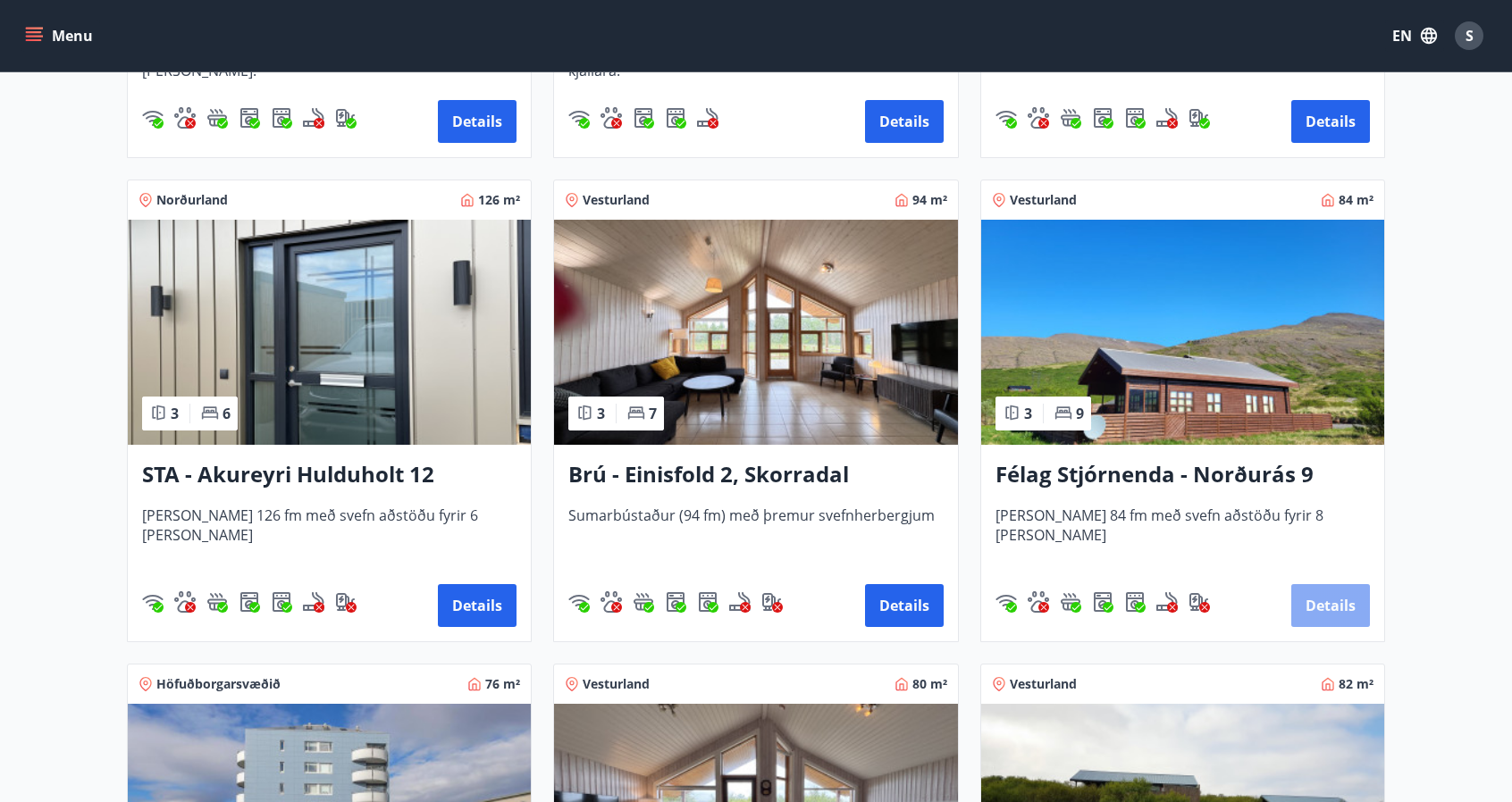
click at [1332, 605] on button "Details" at bounding box center [1330, 605] width 79 height 43
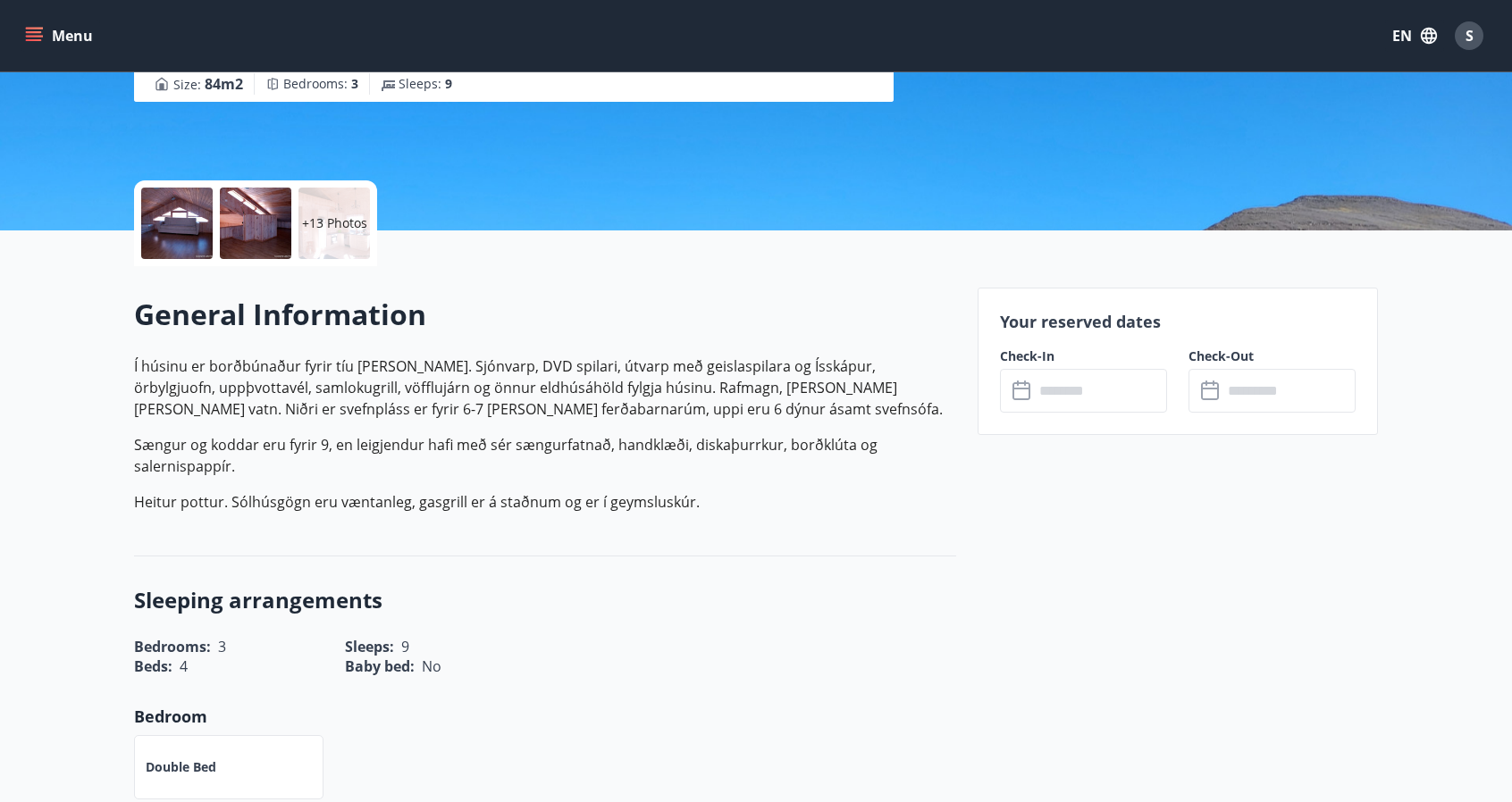
scroll to position [268, 0]
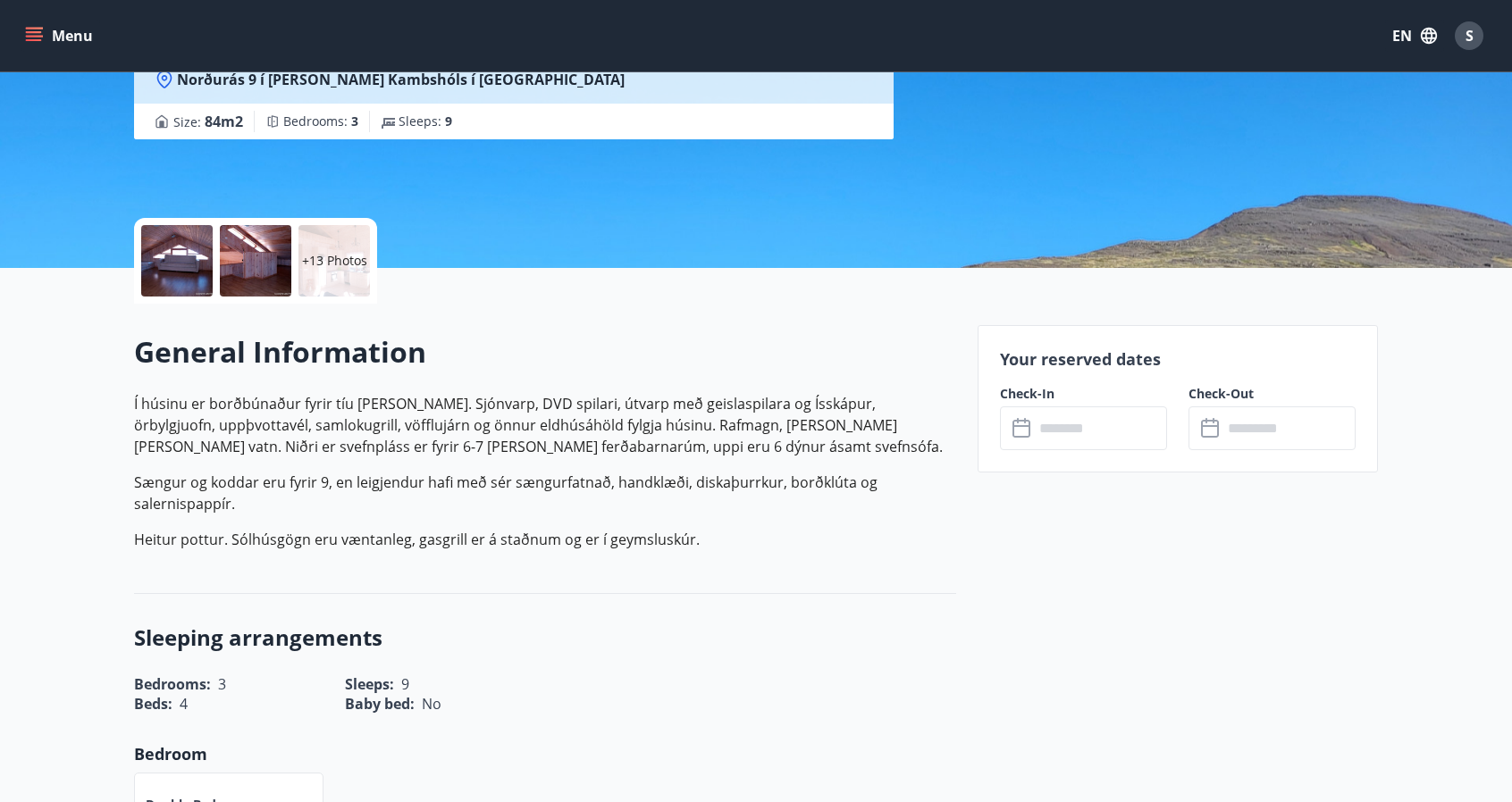
click at [1081, 428] on input "text" at bounding box center [1100, 428] width 133 height 44
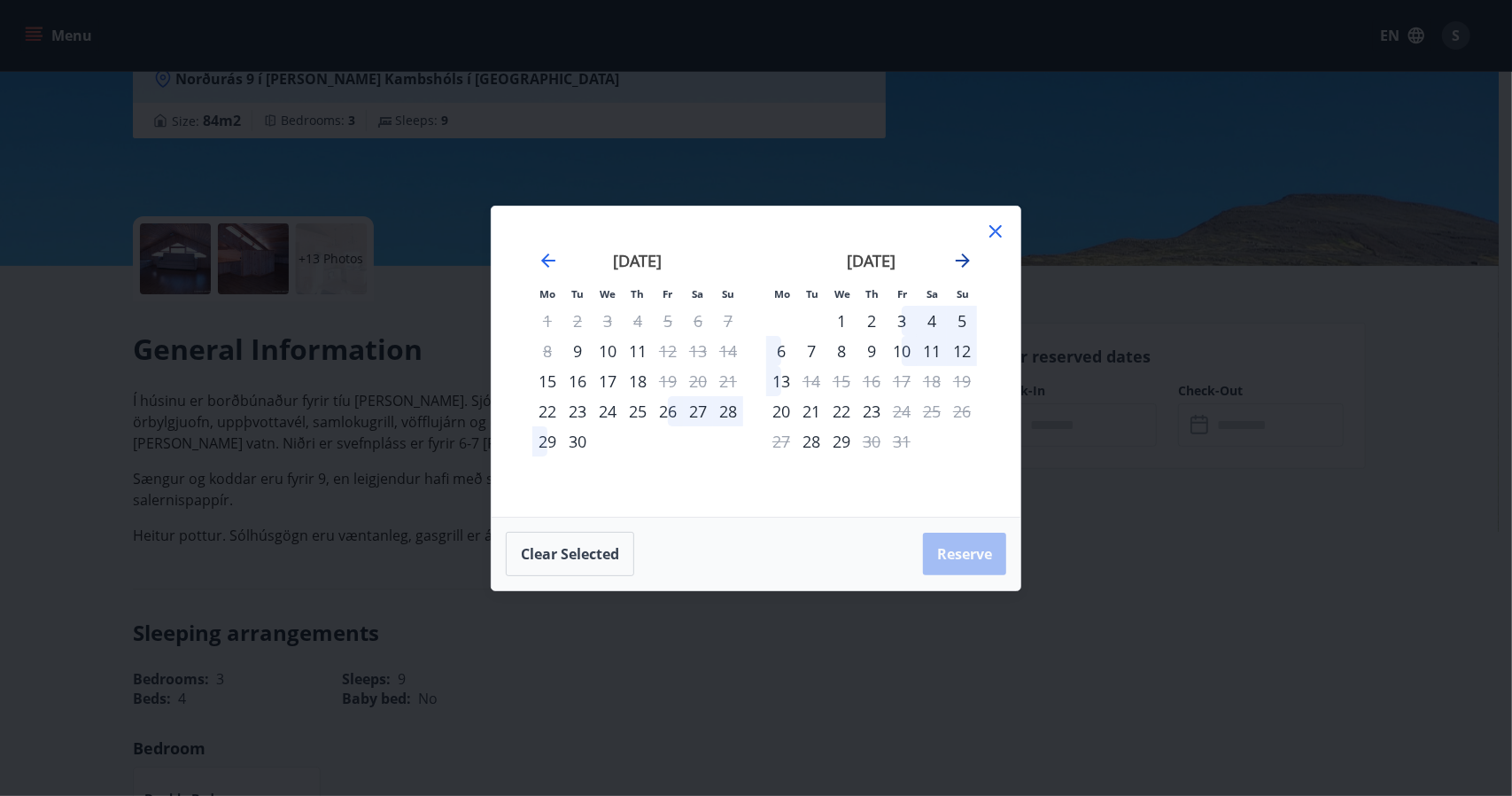
click at [962, 265] on icon "Move forward to switch to the next month." at bounding box center [962, 260] width 21 height 21
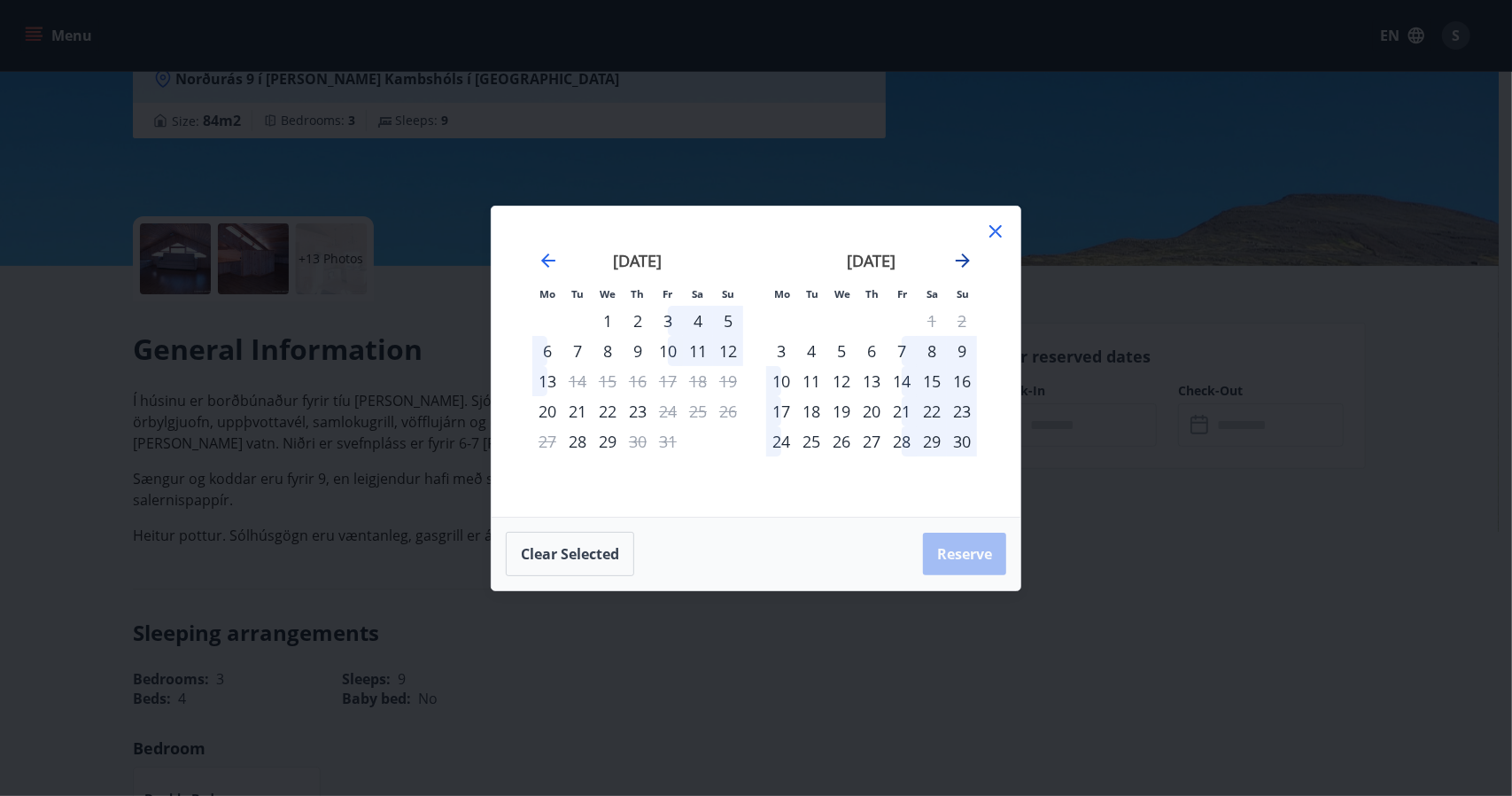
click at [962, 265] on icon "Move forward to switch to the next month." at bounding box center [962, 260] width 21 height 21
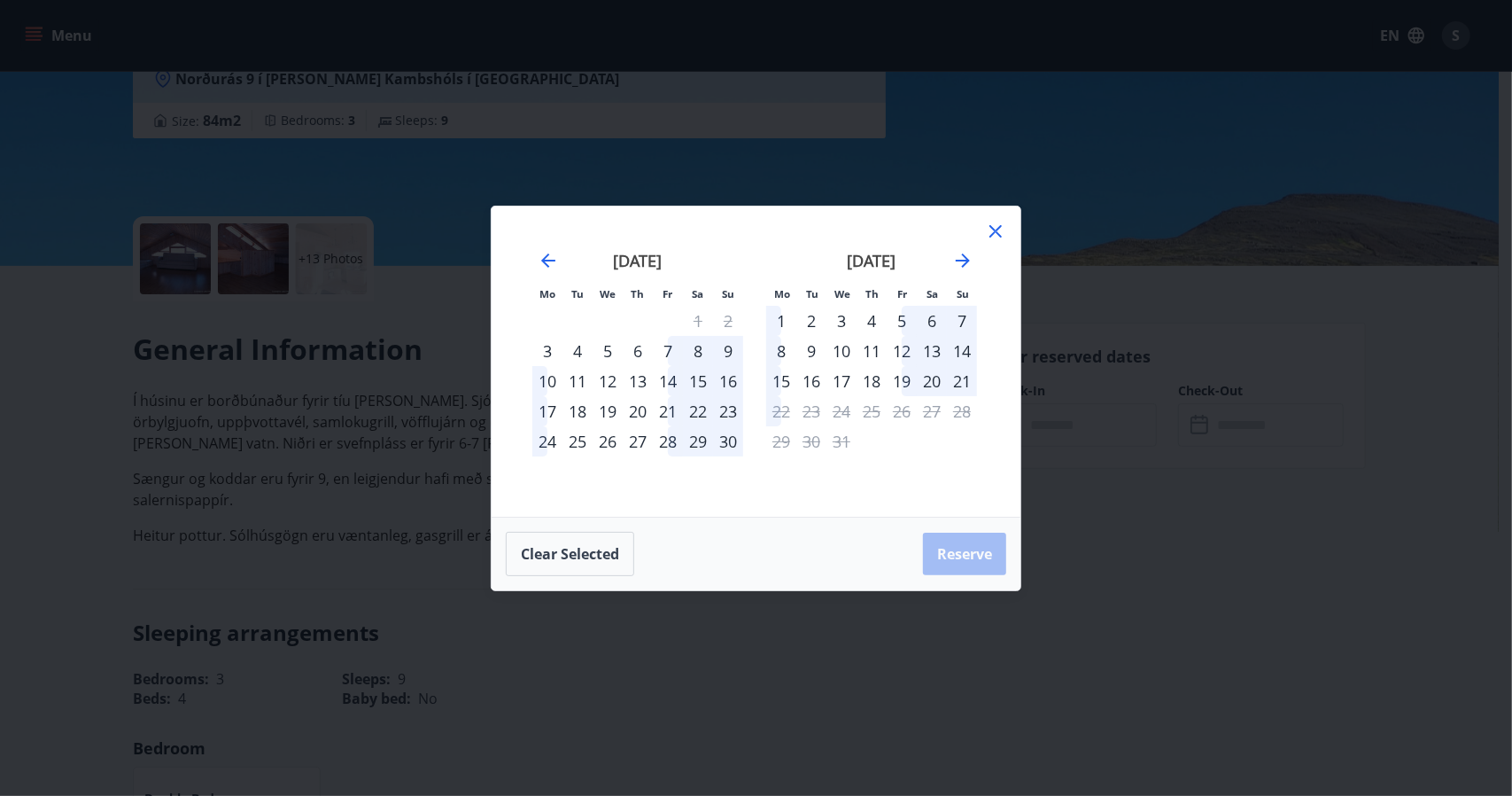
click at [996, 224] on icon at bounding box center [995, 231] width 21 height 21
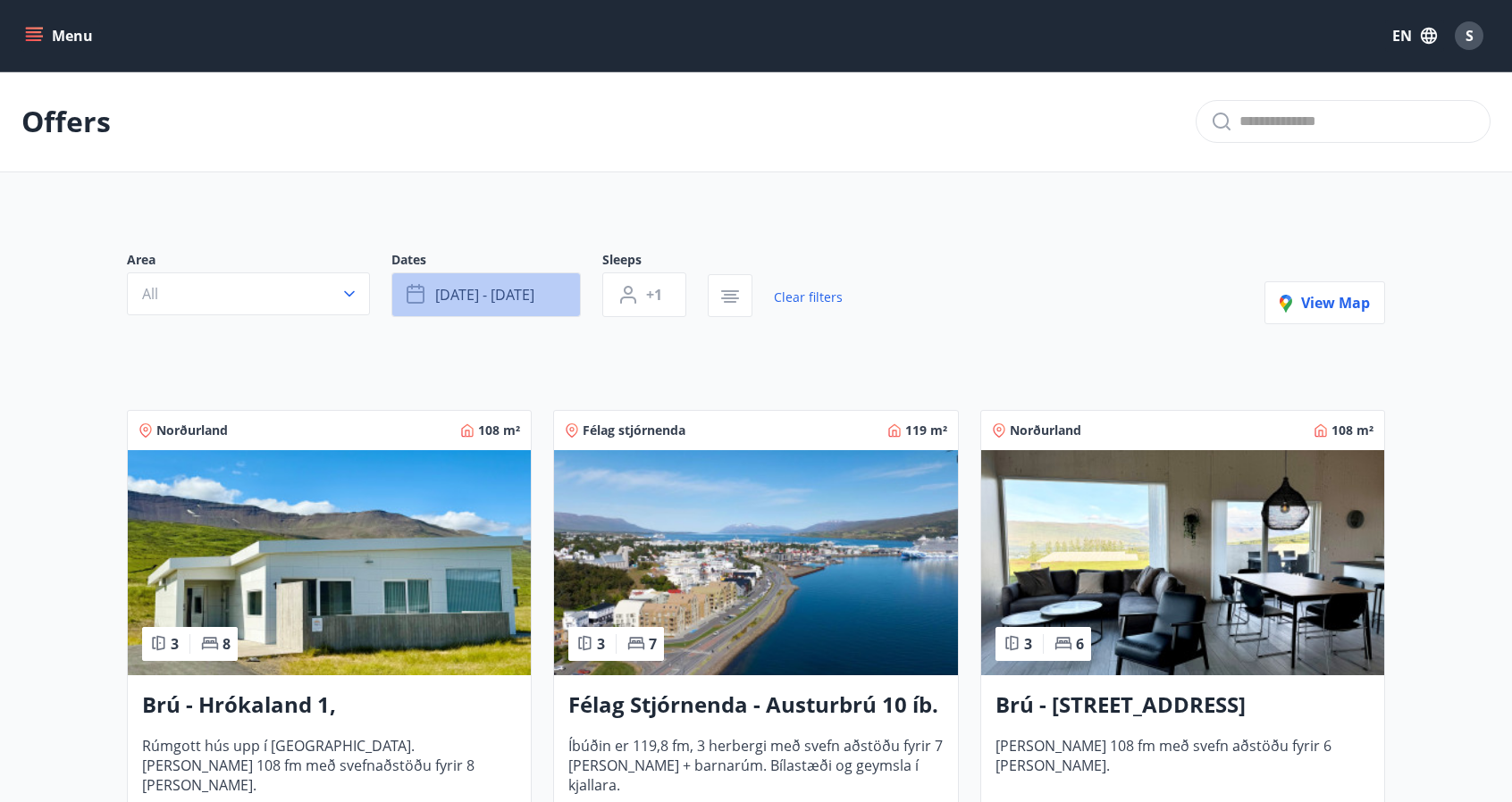
click at [459, 305] on button "[DATE] - [DATE]" at bounding box center [486, 294] width 189 height 45
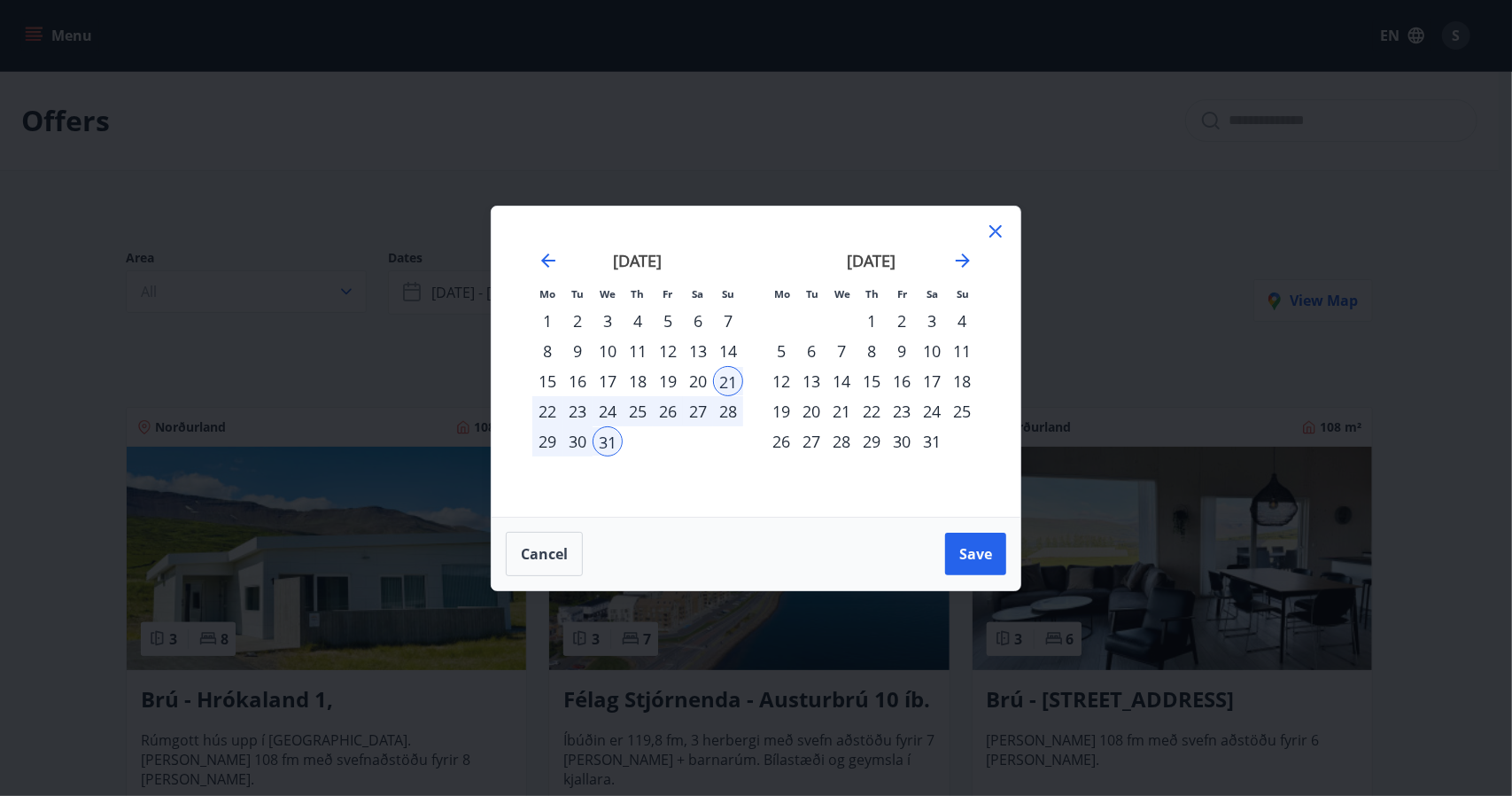
click at [548, 411] on div "22" at bounding box center [547, 411] width 30 height 30
click at [666, 411] on div "26" at bounding box center [668, 411] width 30 height 30
click at [972, 559] on span "Save" at bounding box center [976, 554] width 33 height 19
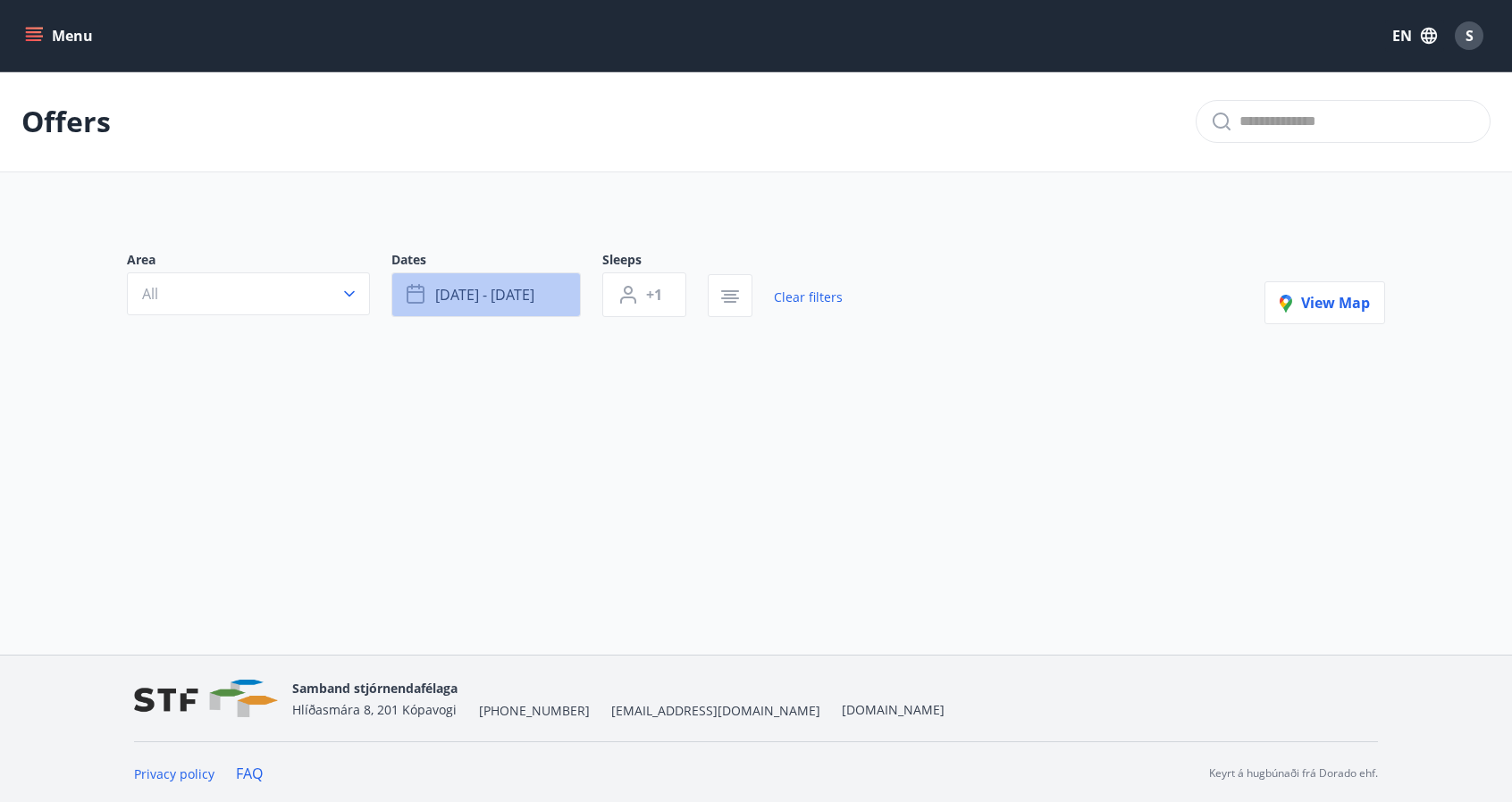
click at [520, 295] on span "[DATE] - [DATE]" at bounding box center [484, 294] width 99 height 19
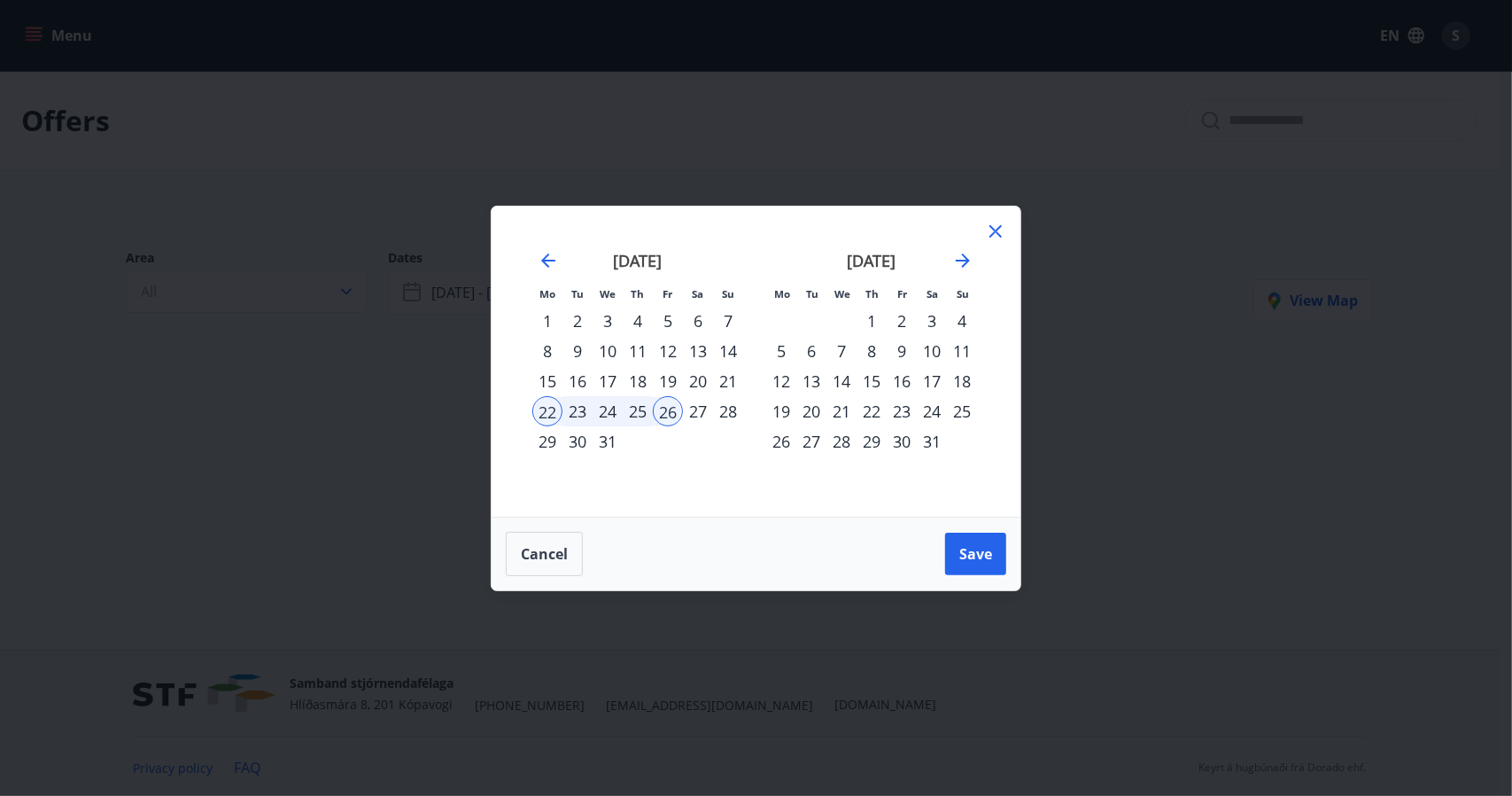
click at [576, 414] on div "23" at bounding box center [577, 411] width 30 height 30
click at [725, 410] on div "28" at bounding box center [727, 411] width 30 height 30
click at [962, 543] on button "Save" at bounding box center [975, 554] width 61 height 42
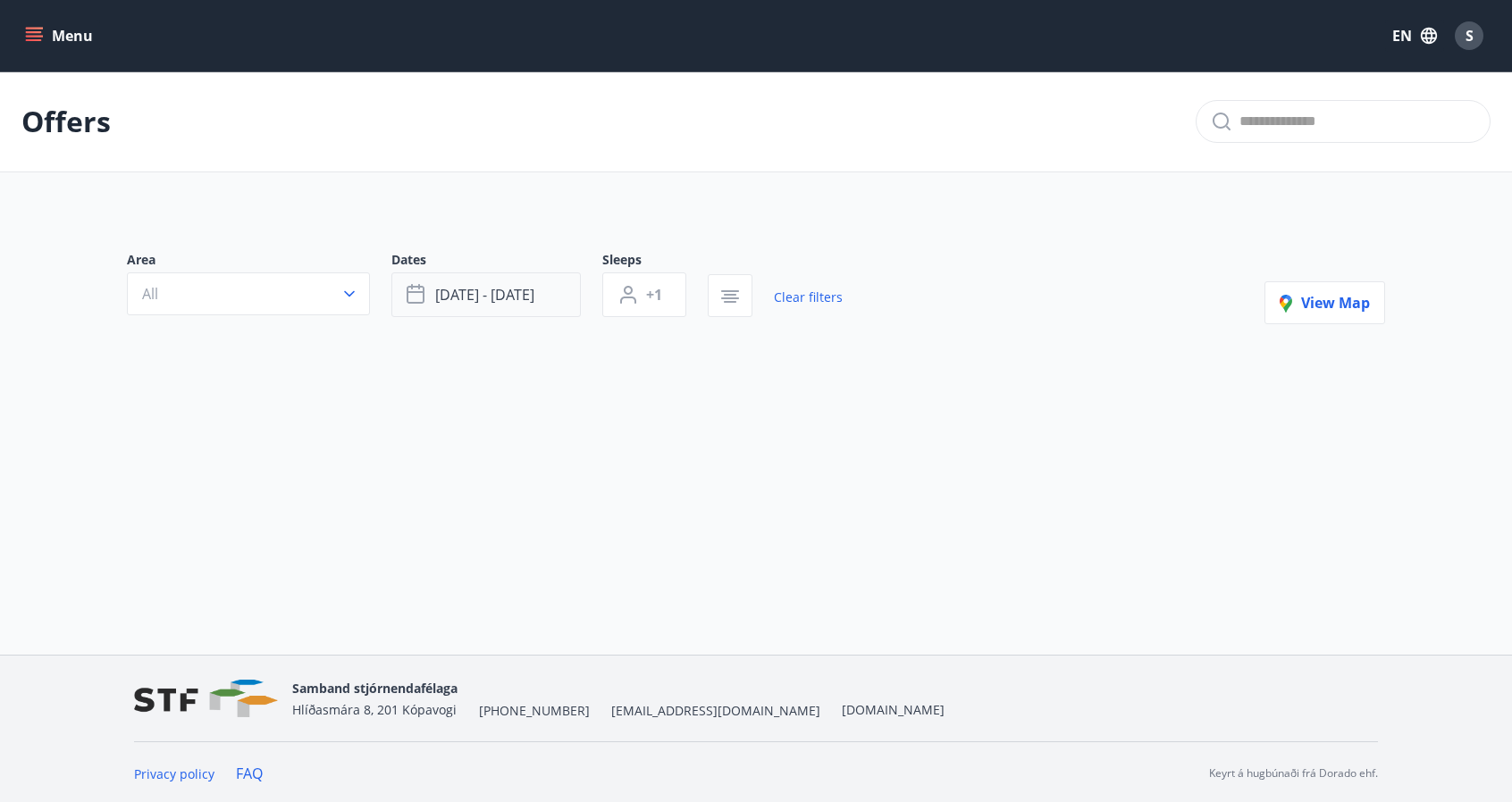
click at [493, 299] on span "[DATE] - [DATE]" at bounding box center [484, 294] width 99 height 19
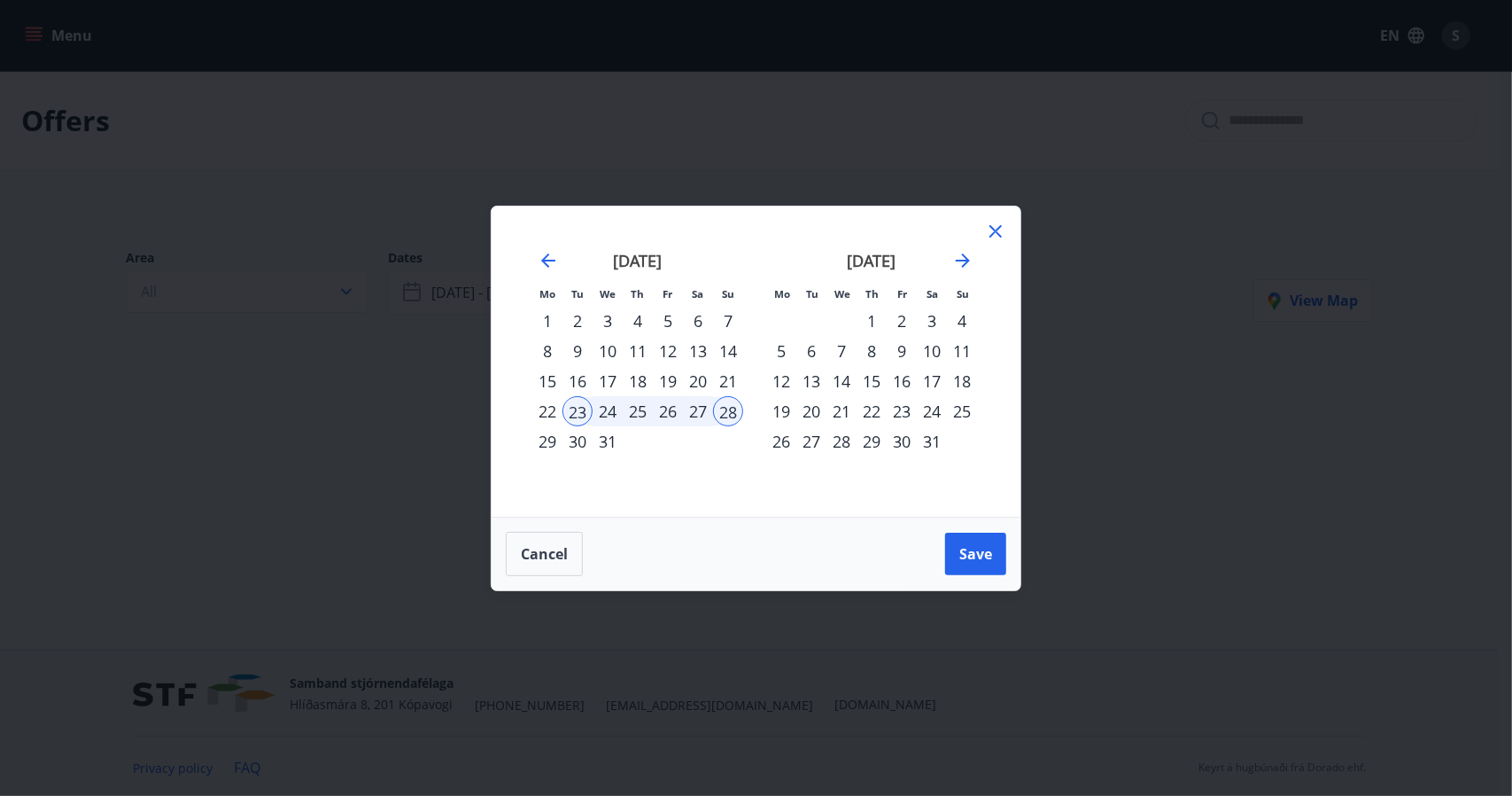
click at [693, 414] on div "27" at bounding box center [698, 411] width 30 height 30
click at [664, 408] on div "26" at bounding box center [668, 411] width 30 height 30
click at [995, 233] on icon at bounding box center [995, 231] width 21 height 21
